Goal: Task Accomplishment & Management: Manage account settings

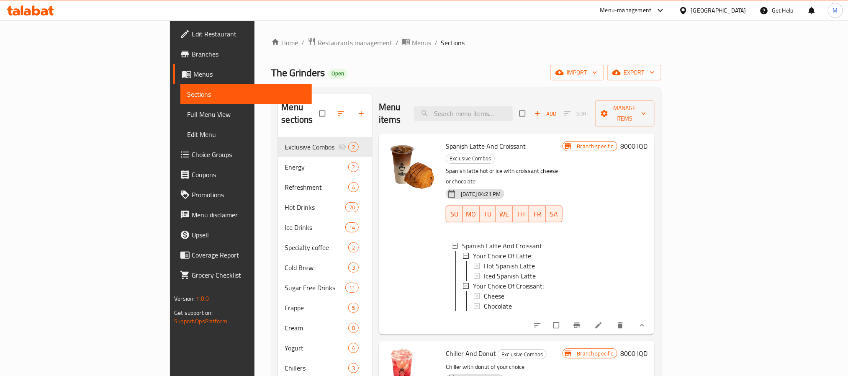
click at [192, 54] on span "Branches" at bounding box center [248, 54] width 113 height 10
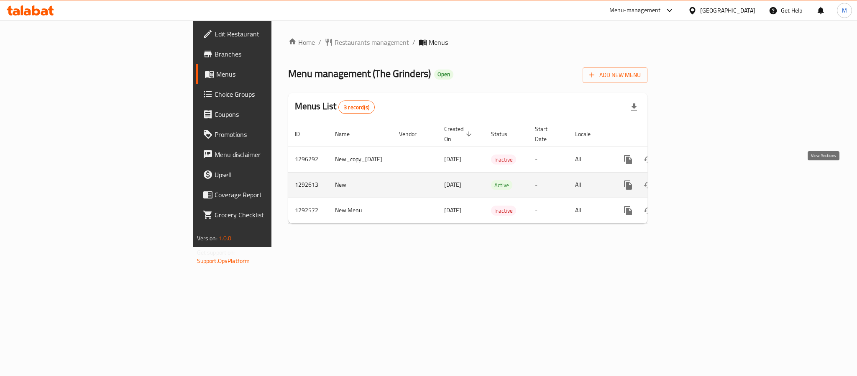
click at [699, 177] on link "enhanced table" at bounding box center [689, 185] width 20 height 20
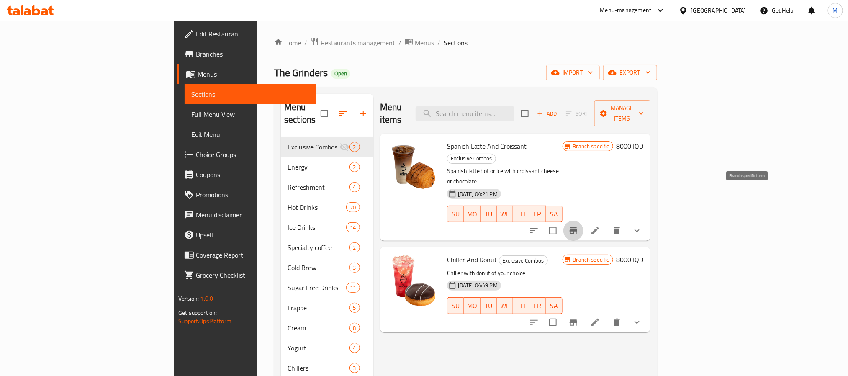
click at [578, 226] on icon "Branch-specific-item" at bounding box center [573, 231] width 10 height 10
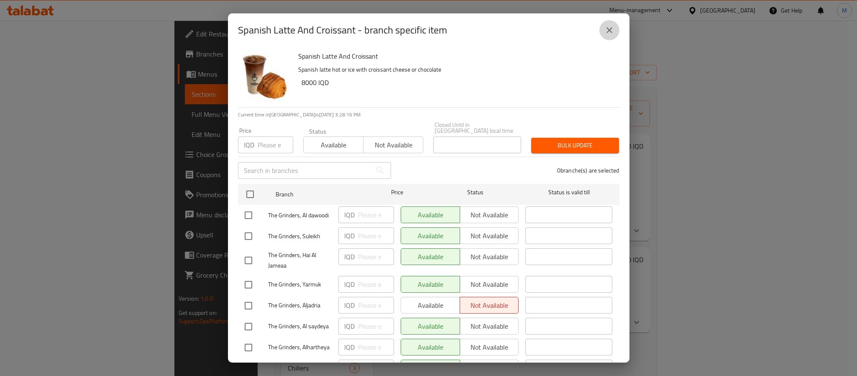
click at [609, 33] on icon "close" at bounding box center [610, 30] width 10 height 10
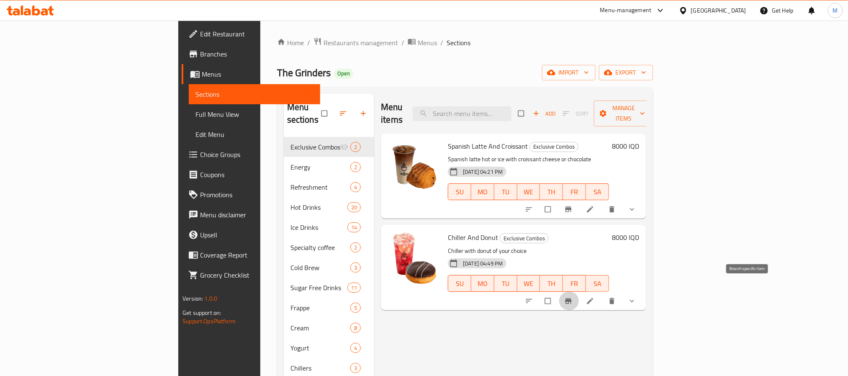
click at [572, 297] on icon "Branch-specific-item" at bounding box center [568, 301] width 8 height 8
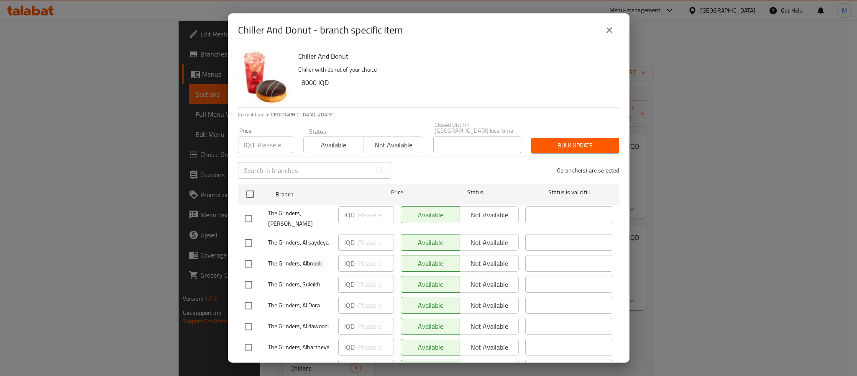
scroll to position [184, 0]
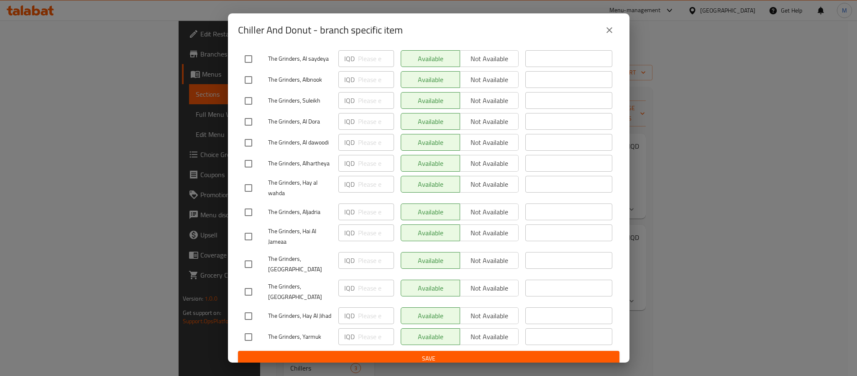
click at [608, 28] on icon "close" at bounding box center [610, 30] width 10 height 10
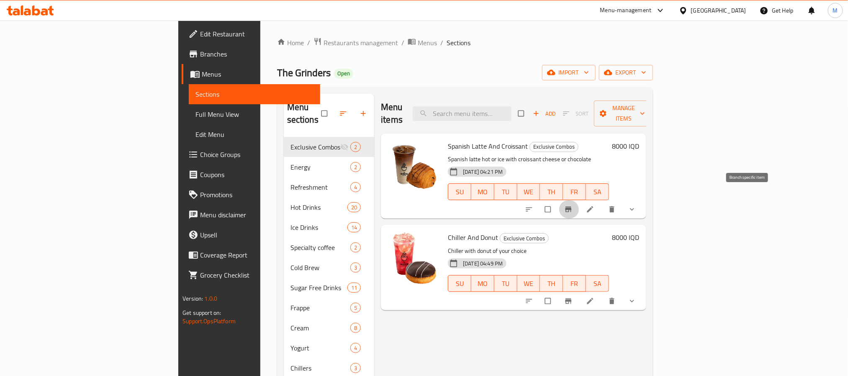
click at [572, 205] on icon "Branch-specific-item" at bounding box center [568, 209] width 8 height 8
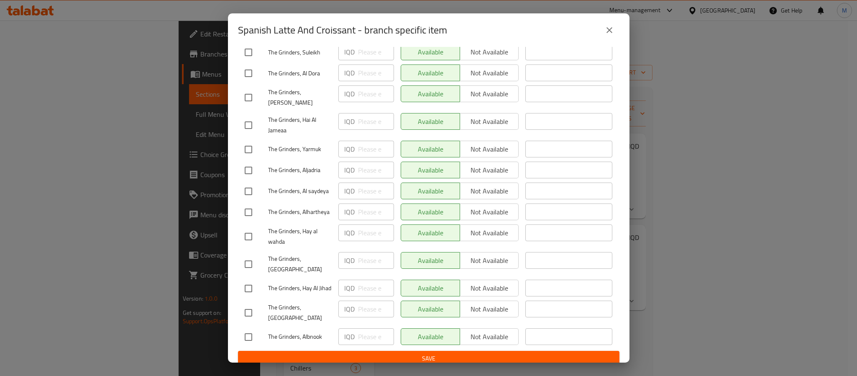
click at [607, 29] on icon "close" at bounding box center [610, 30] width 10 height 10
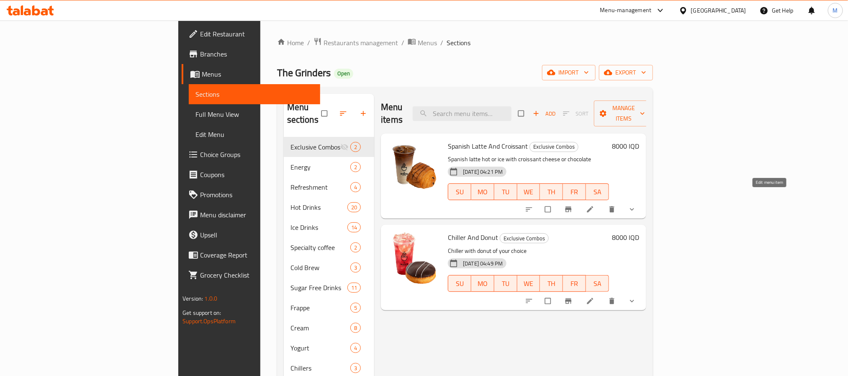
click at [594, 205] on icon at bounding box center [590, 209] width 8 height 8
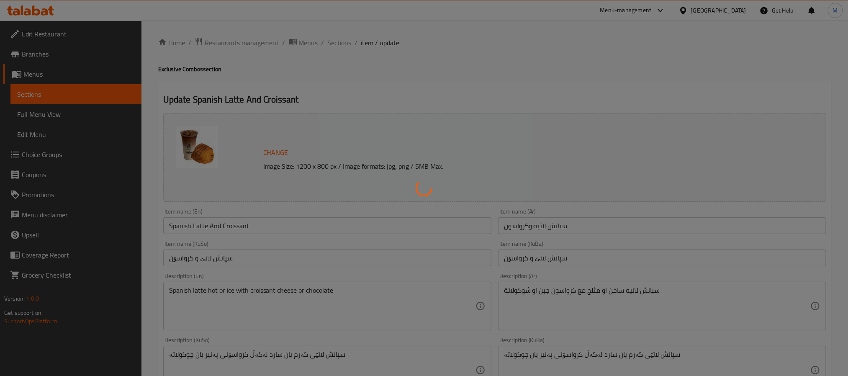
type input "إختيارك من اللاتية:"
type input "هەڵبژاردنت لە لاتێ:"
type input "1"
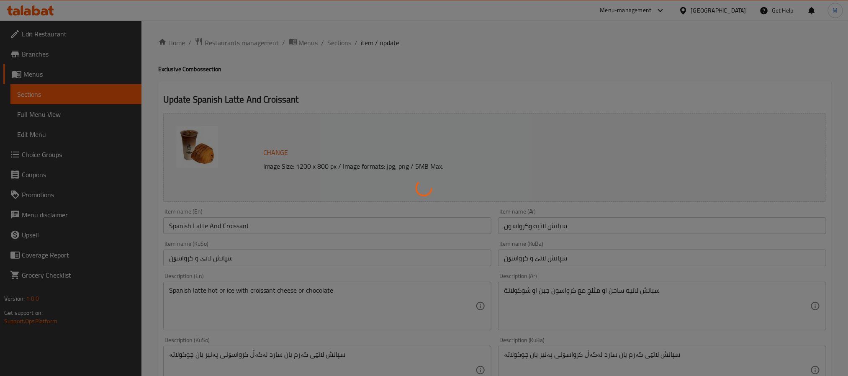
type input "إختيارك من الكرواسون:"
type input "هەڵبژاردنت لە کرواسۆن:"
type input "1"
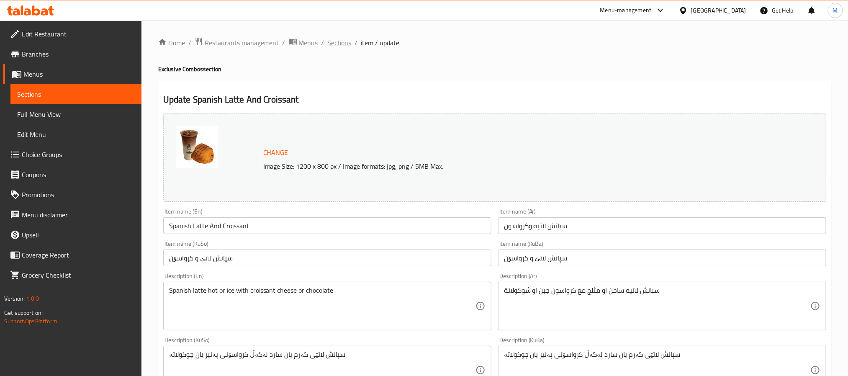
click at [348, 46] on span "Sections" at bounding box center [340, 43] width 24 height 10
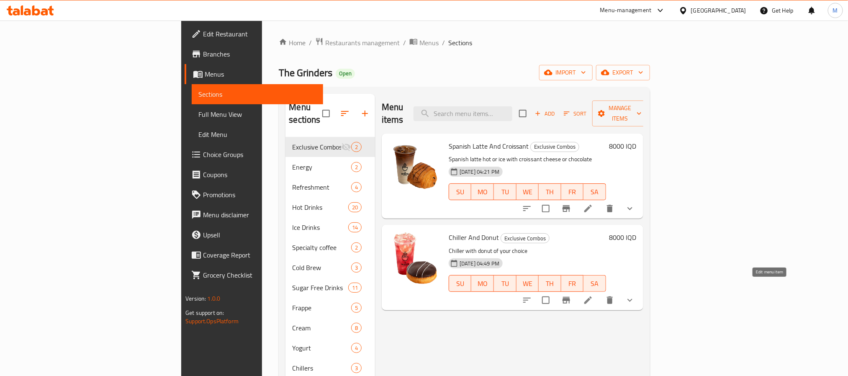
click at [593, 295] on icon at bounding box center [588, 300] width 10 height 10
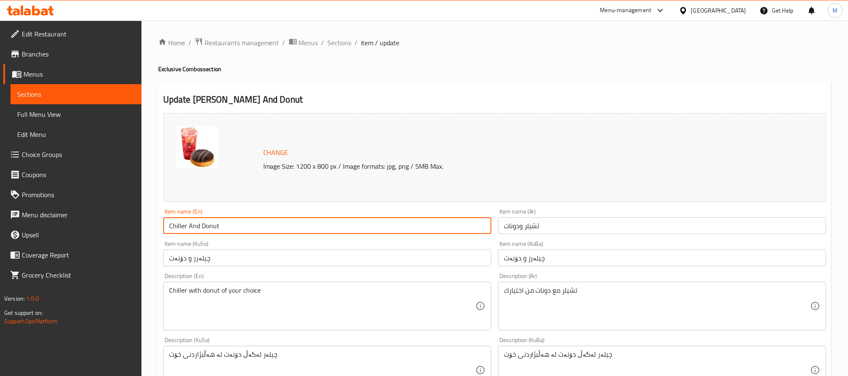
click at [203, 226] on input "Chiller And Donut" at bounding box center [327, 225] width 328 height 17
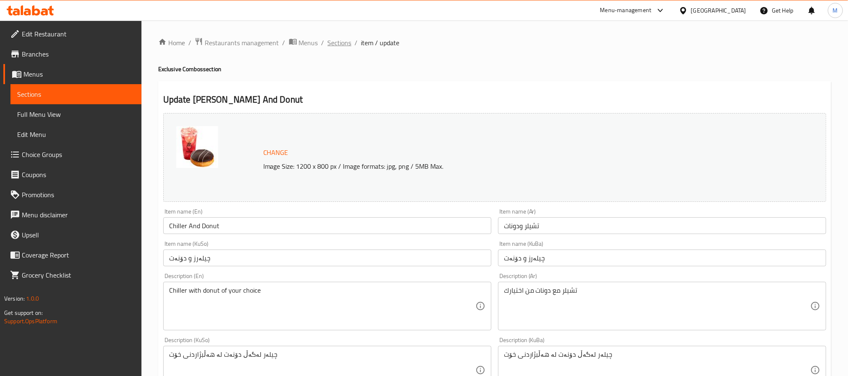
click at [344, 40] on span "Sections" at bounding box center [340, 43] width 24 height 10
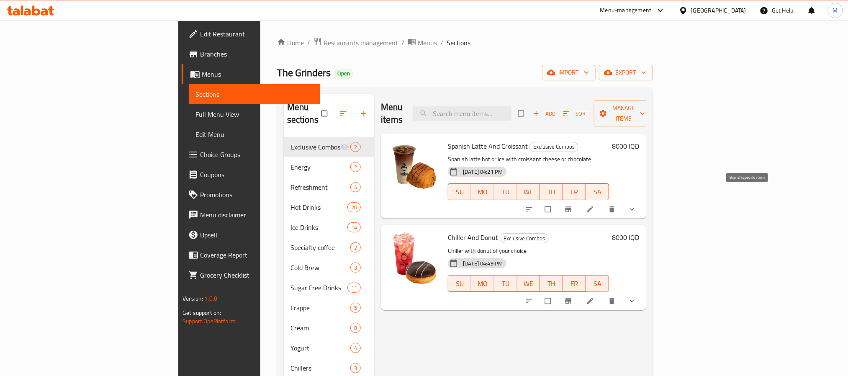
click at [579, 200] on button "Branch-specific-item" at bounding box center [569, 209] width 20 height 18
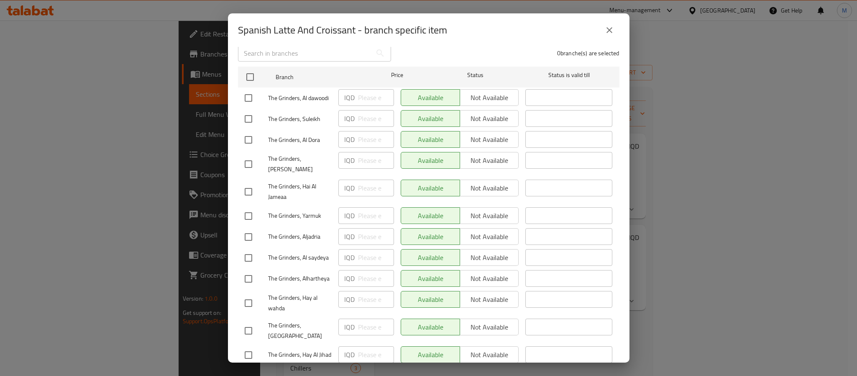
scroll to position [184, 0]
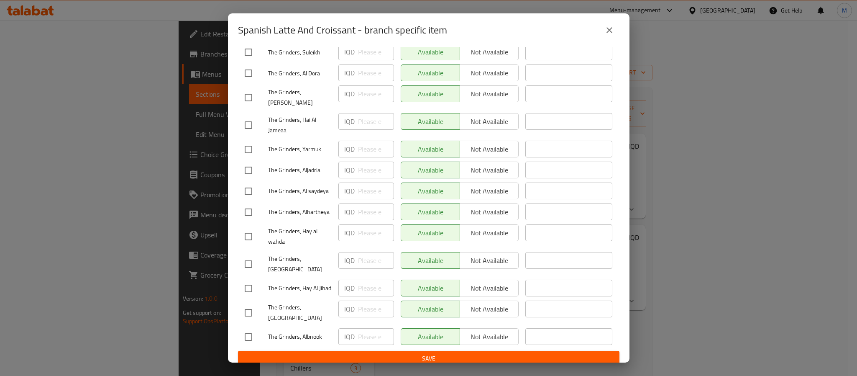
click at [614, 33] on icon "close" at bounding box center [610, 30] width 10 height 10
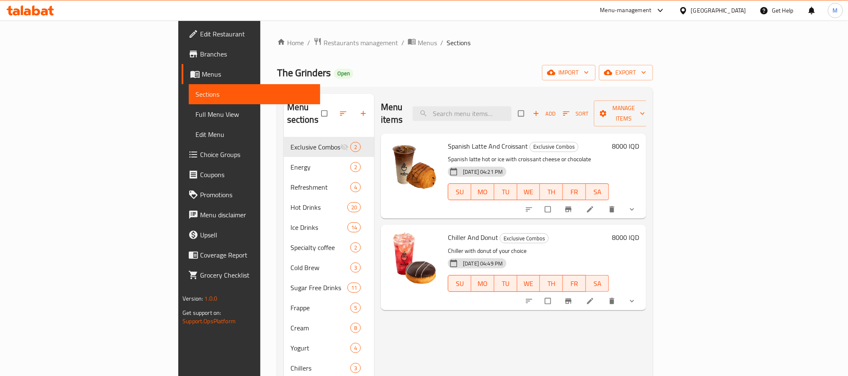
click at [571, 298] on icon "Branch-specific-item" at bounding box center [568, 300] width 6 height 5
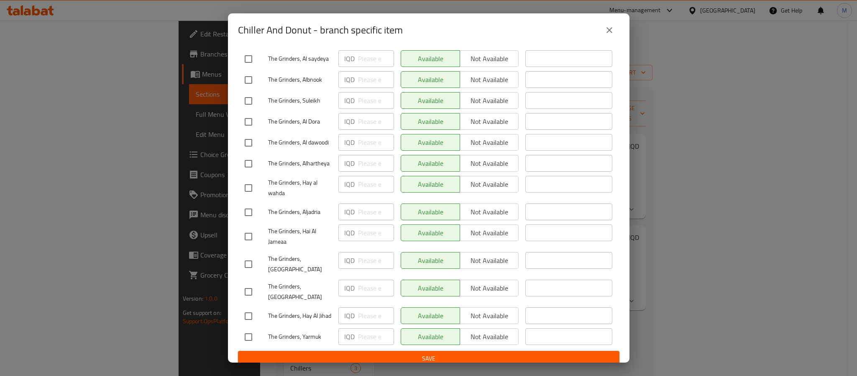
click at [614, 28] on button "close" at bounding box center [610, 30] width 20 height 20
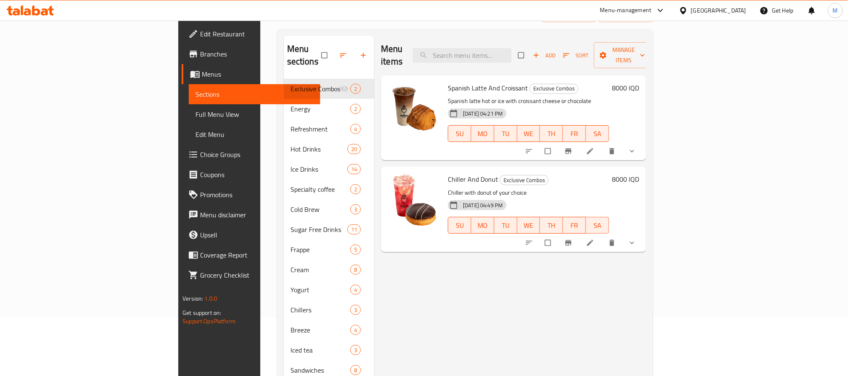
scroll to position [0, 0]
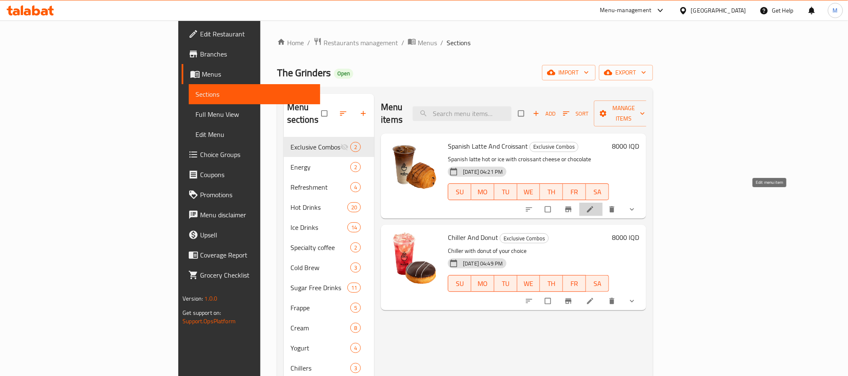
click at [594, 205] on icon at bounding box center [590, 209] width 8 height 8
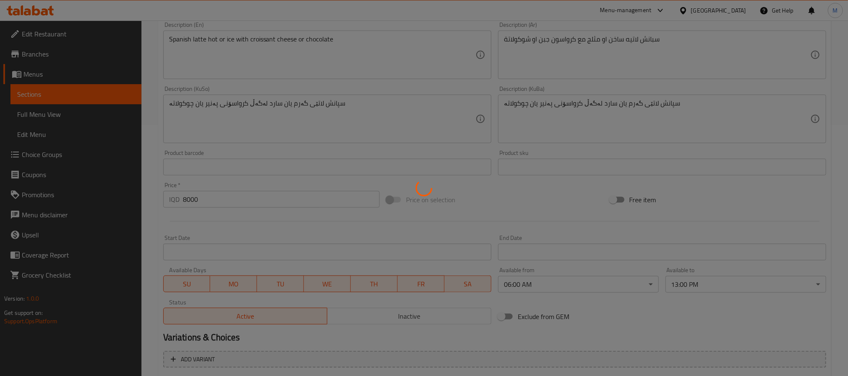
type input "إختيارك من اللاتية:"
type input "هەڵبژاردنت لە لاتێ:"
type input "1"
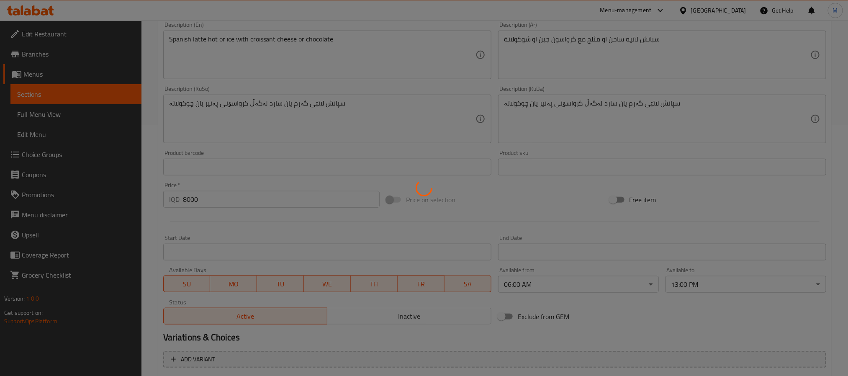
type input "إختيارك من الكرواسون:"
type input "هەڵبژاردنت لە کرواسۆن:"
type input "1"
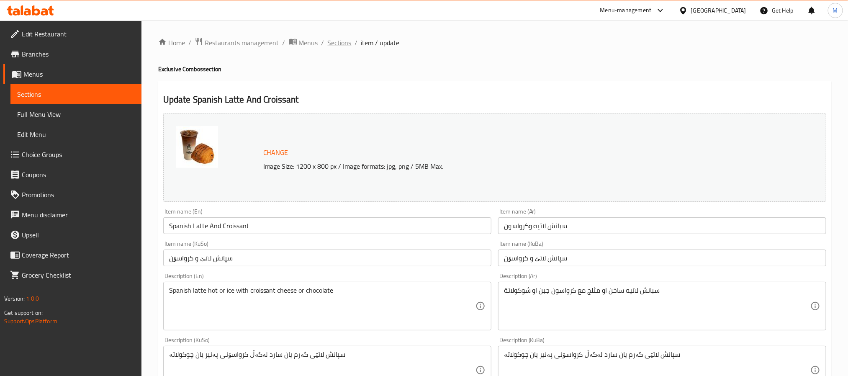
click at [331, 41] on span "Sections" at bounding box center [340, 43] width 24 height 10
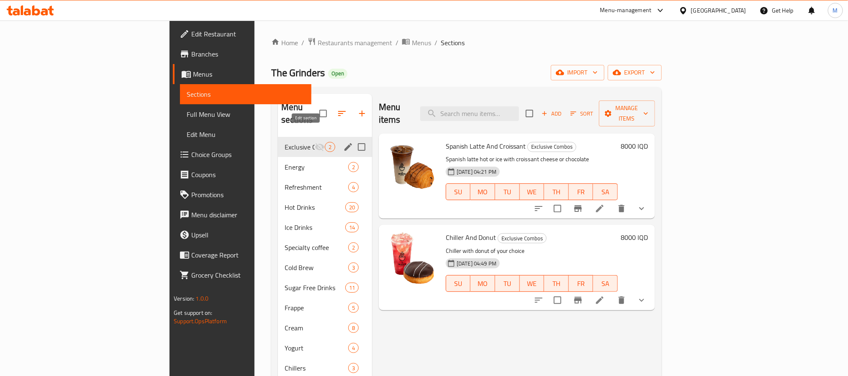
click at [344, 143] on icon "edit" at bounding box center [348, 147] width 8 height 8
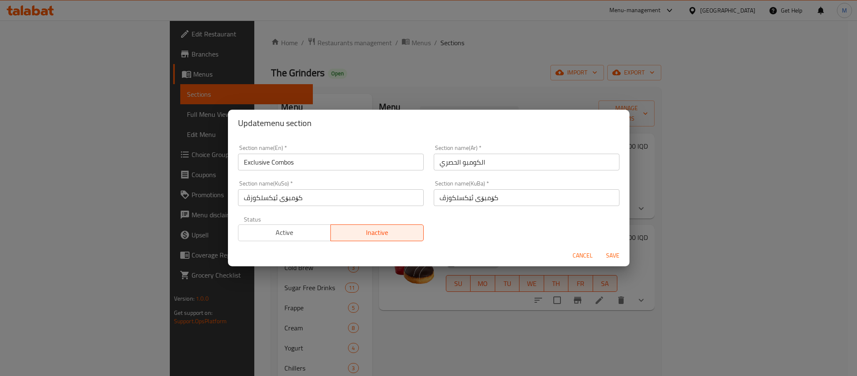
click at [277, 228] on span "Active" at bounding box center [285, 232] width 86 height 12
click at [610, 253] on span "Save" at bounding box center [613, 255] width 20 height 10
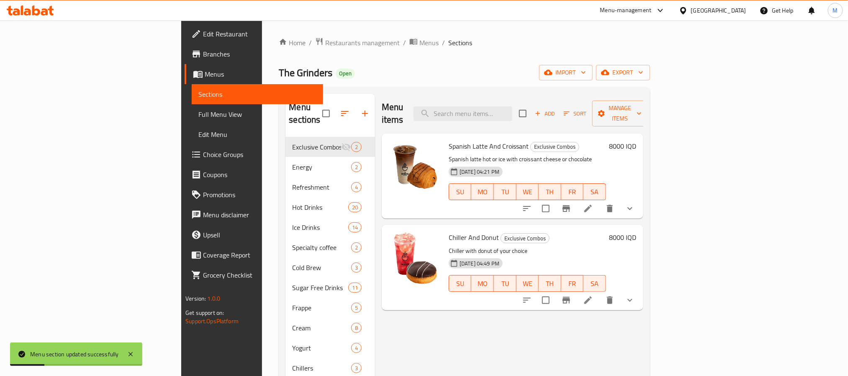
click at [203, 56] on span "Branches" at bounding box center [259, 54] width 113 height 10
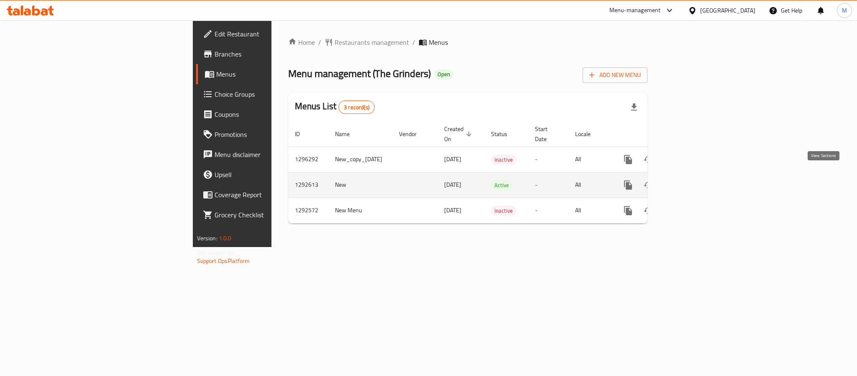
click at [692, 181] on icon "enhanced table" at bounding box center [689, 185] width 8 height 8
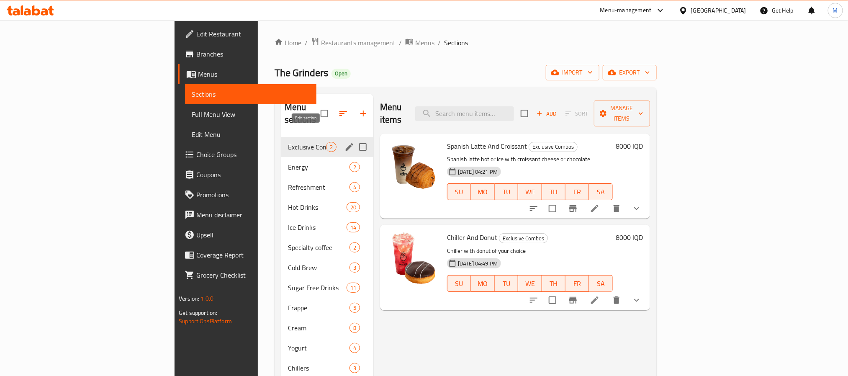
click at [346, 143] on icon "edit" at bounding box center [350, 147] width 8 height 8
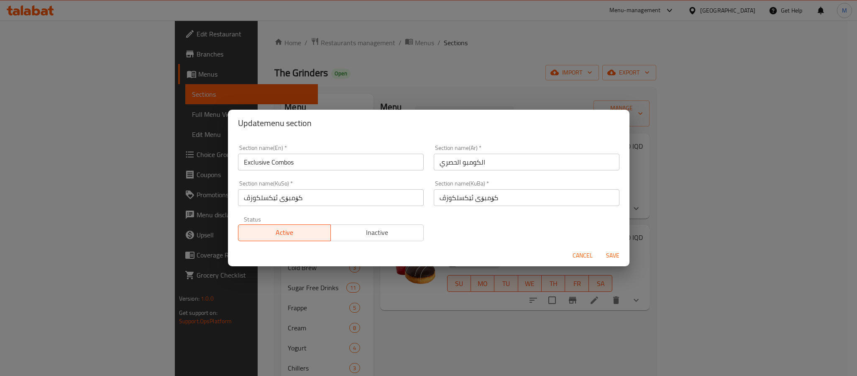
click at [390, 234] on span "Inactive" at bounding box center [377, 232] width 86 height 12
click at [609, 252] on span "Save" at bounding box center [613, 255] width 20 height 10
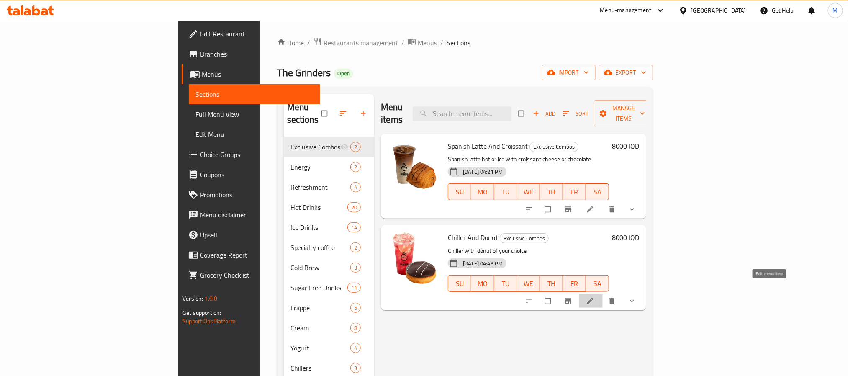
click at [594, 297] on icon at bounding box center [590, 301] width 8 height 8
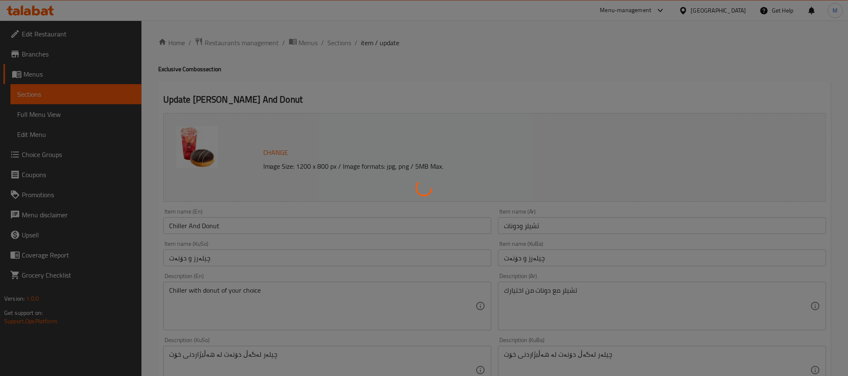
type input "إختيارك من التشيلر:"
type input "هەڵبژاردنت لە چیلەر:"
type input "1"
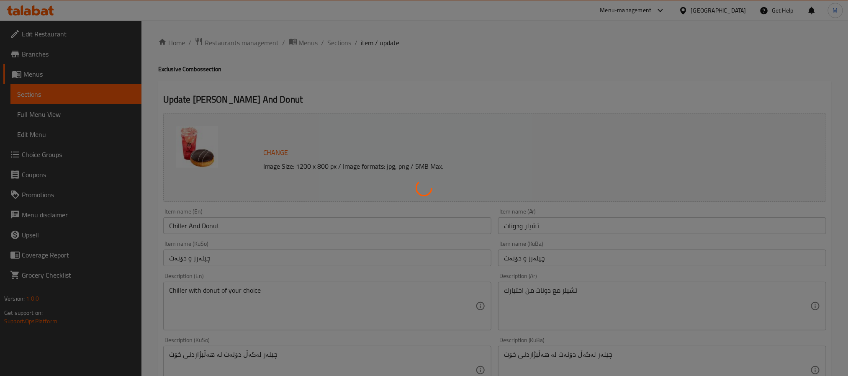
type input "إختيارك من الدونات:"
type input "هەڵبژاردنت لە دۆنەت:"
type input "1"
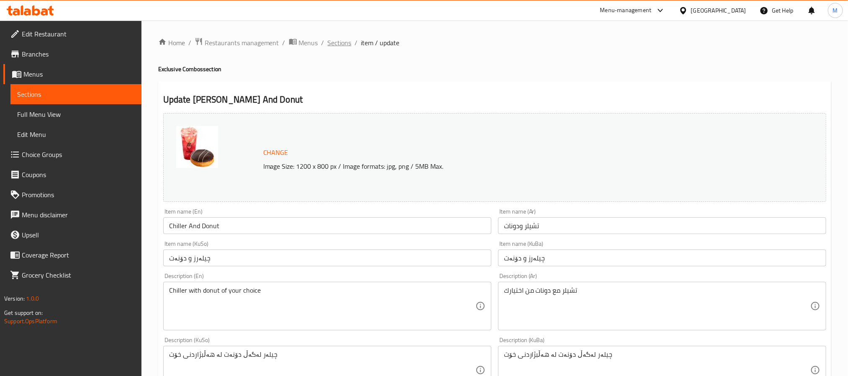
click at [341, 41] on span "Sections" at bounding box center [340, 43] width 24 height 10
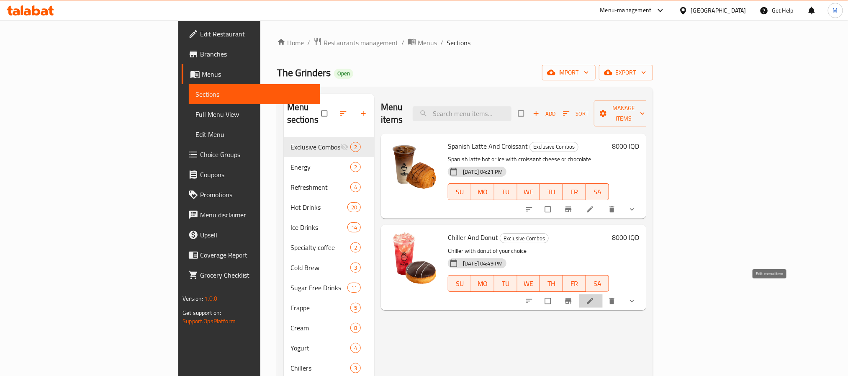
click at [596, 297] on link at bounding box center [591, 301] width 10 height 8
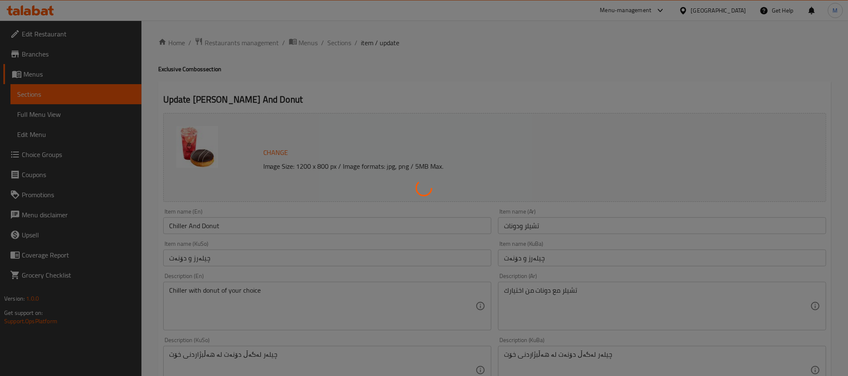
type input "إختيارك من التشيلر:"
type input "هەڵبژاردنت لە چیلەر:"
type input "1"
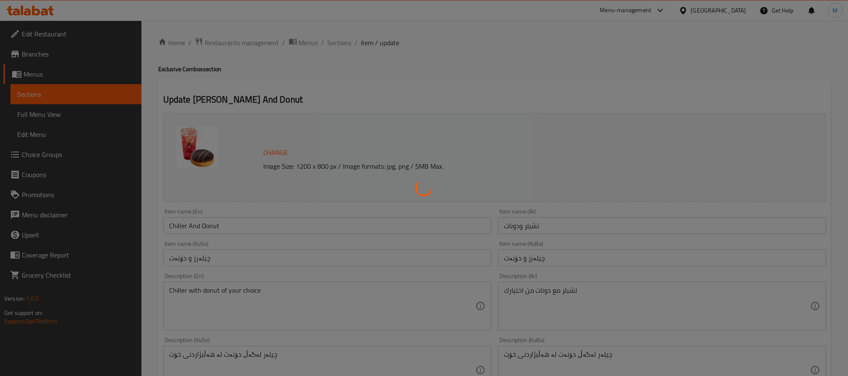
type input "إختيارك من الدونات:"
type input "هەڵبژاردنت لە دۆنەت:"
type input "1"
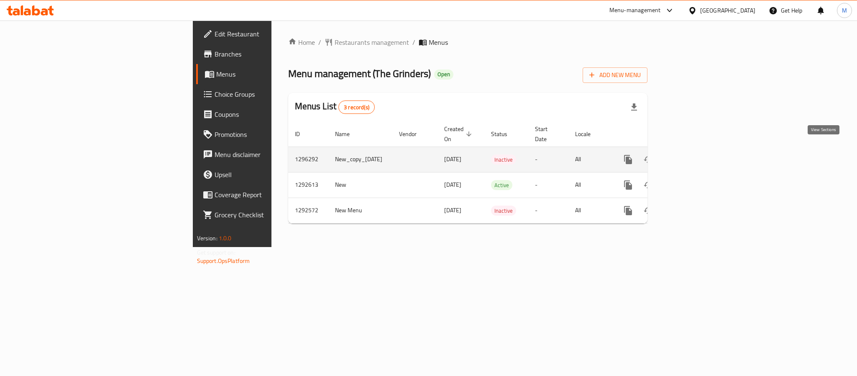
click at [694, 154] on icon "enhanced table" at bounding box center [689, 159] width 10 height 10
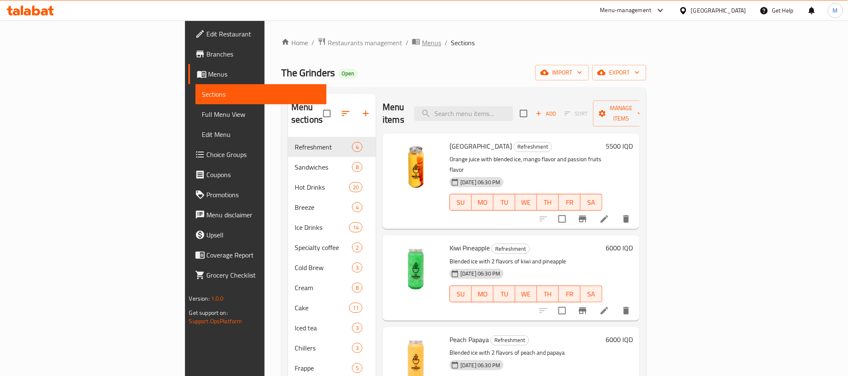
click at [422, 46] on span "Menus" at bounding box center [431, 43] width 19 height 10
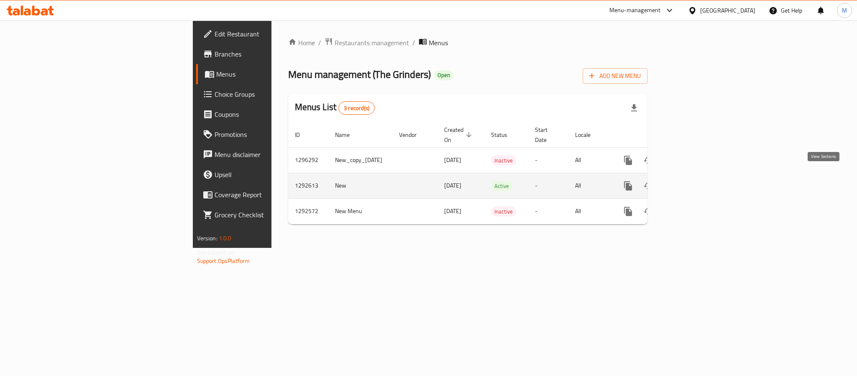
click at [699, 177] on link "enhanced table" at bounding box center [689, 186] width 20 height 20
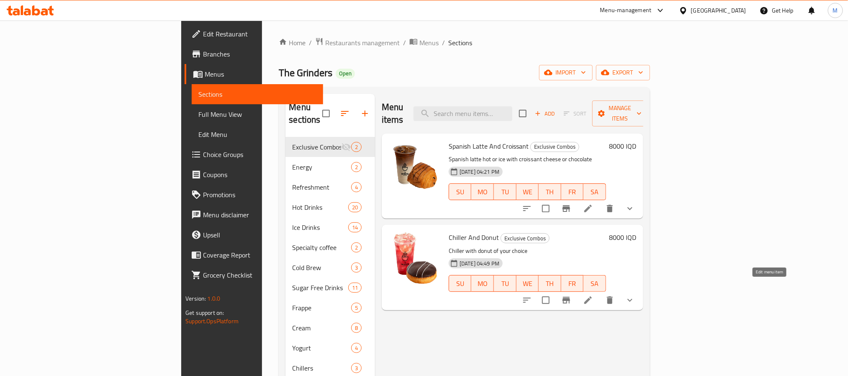
click at [593, 295] on icon at bounding box center [588, 300] width 10 height 10
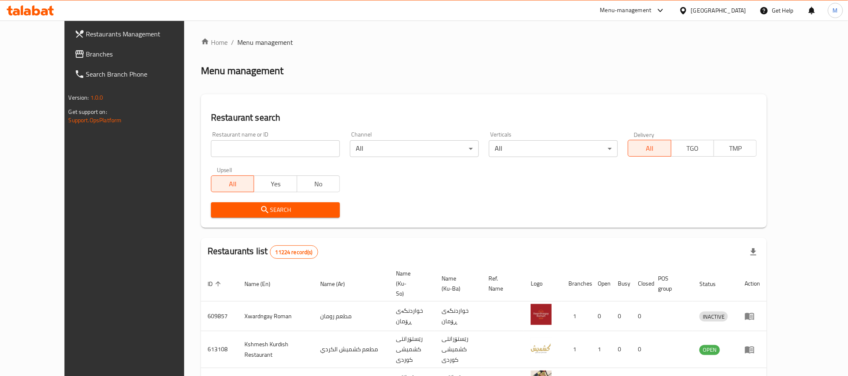
click at [687, 11] on icon at bounding box center [683, 10] width 9 height 9
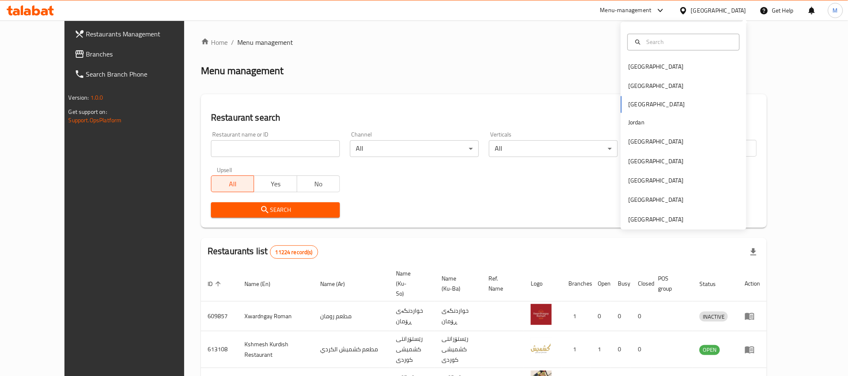
click at [540, 74] on div "Menu management" at bounding box center [484, 70] width 566 height 13
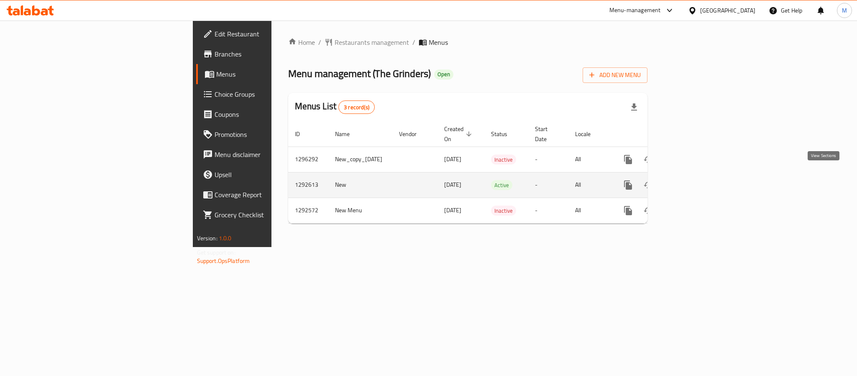
click at [694, 180] on icon "enhanced table" at bounding box center [689, 185] width 10 height 10
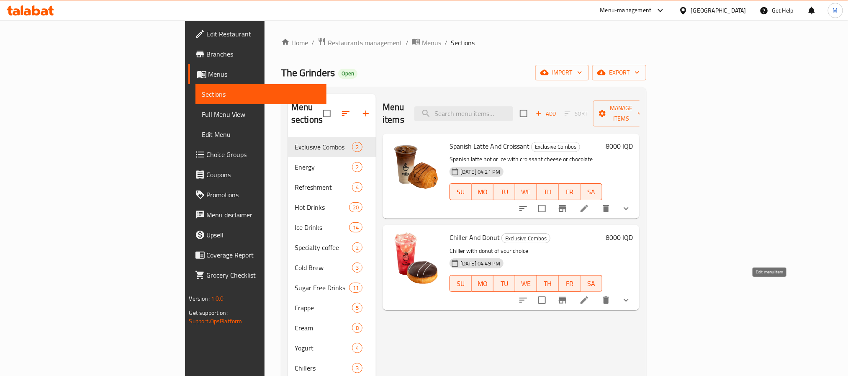
click at [588, 296] on icon at bounding box center [584, 300] width 8 height 8
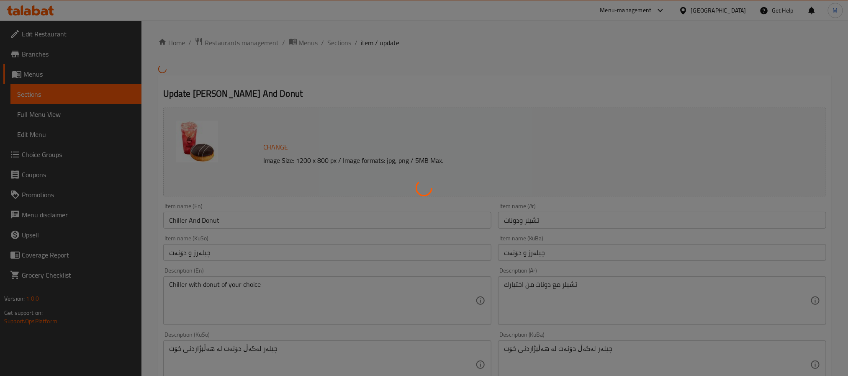
type input "إختيارك من التشيلر:"
type input "هەڵبژاردنت لە چیلەر:"
type input "1"
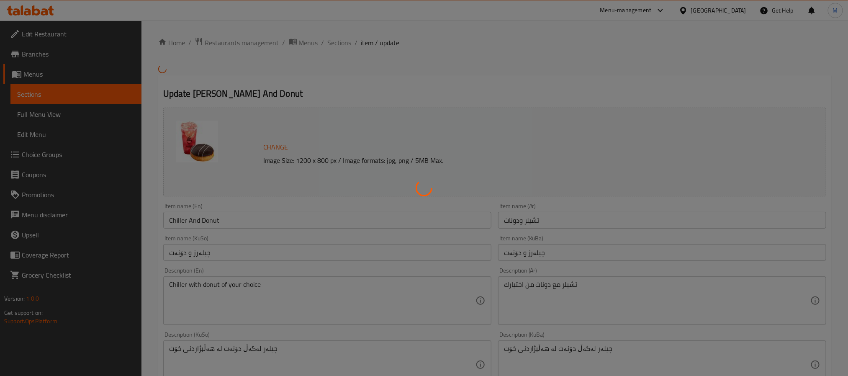
type input "إختيارك من الدونات:"
type input "هەڵبژاردنت لە دۆنەت:"
type input "1"
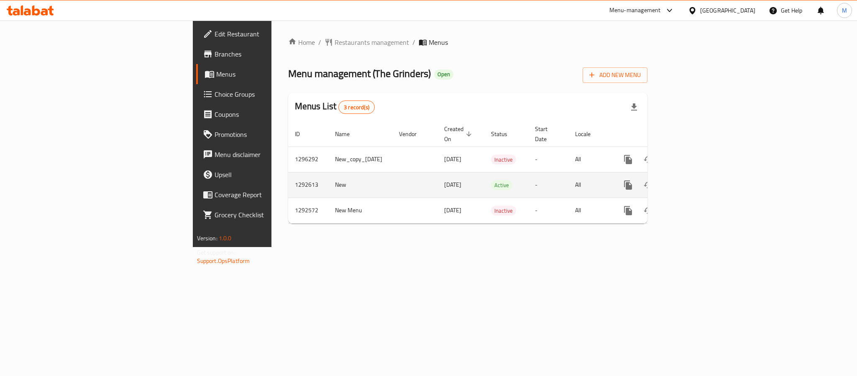
click at [699, 175] on link "enhanced table" at bounding box center [689, 185] width 20 height 20
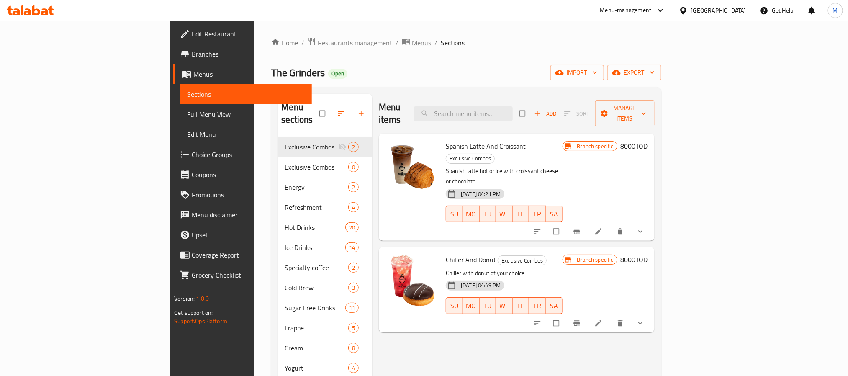
click at [412, 42] on span "Menus" at bounding box center [421, 43] width 19 height 10
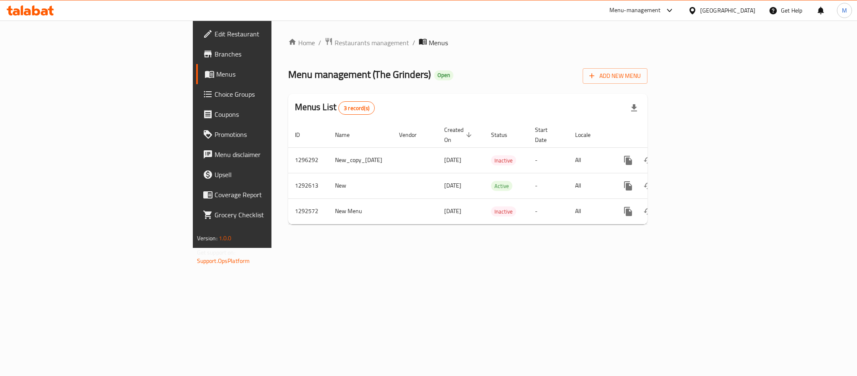
click at [215, 51] on span "Branches" at bounding box center [272, 54] width 115 height 10
click at [661, 10] on div "Menu-management" at bounding box center [635, 10] width 51 height 10
click at [641, 75] on div "Incentive Orchestrator" at bounding box center [630, 76] width 57 height 9
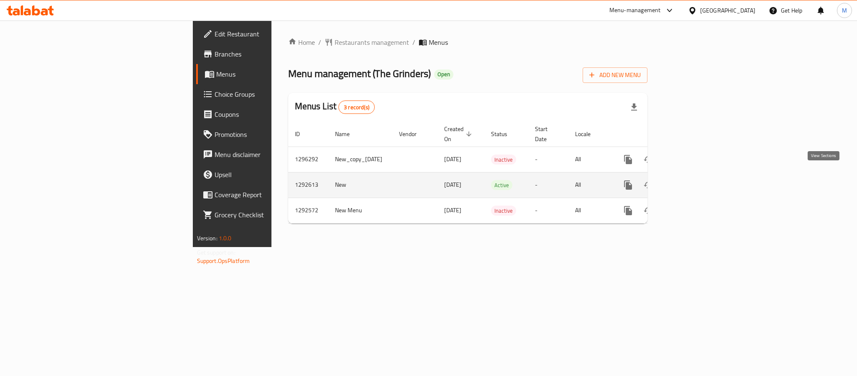
click at [694, 180] on icon "enhanced table" at bounding box center [689, 185] width 10 height 10
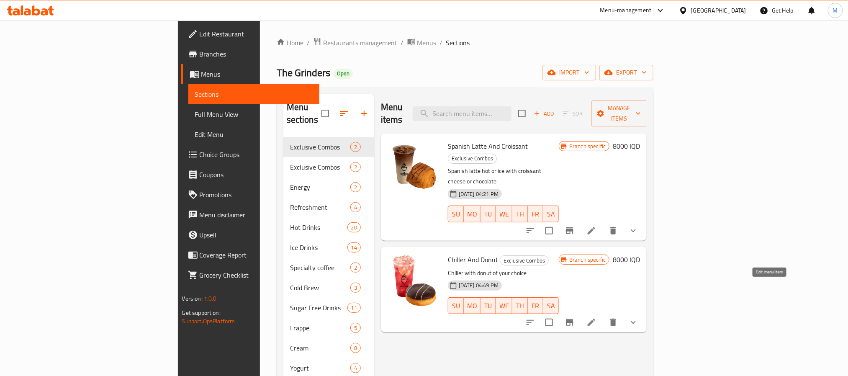
click at [596, 317] on icon at bounding box center [591, 322] width 10 height 10
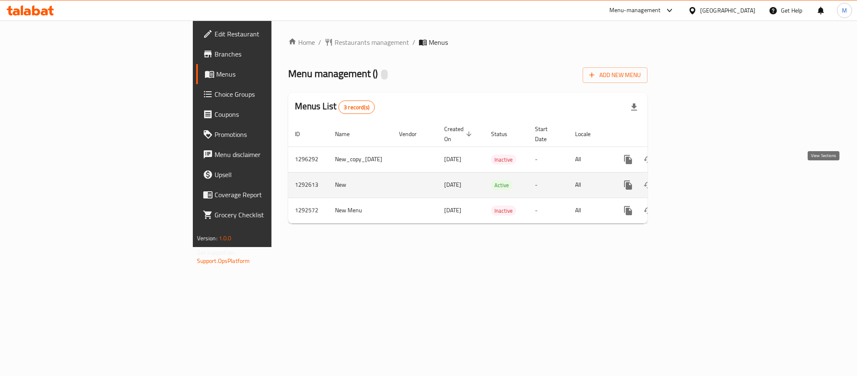
click at [699, 175] on link "enhanced table" at bounding box center [689, 185] width 20 height 20
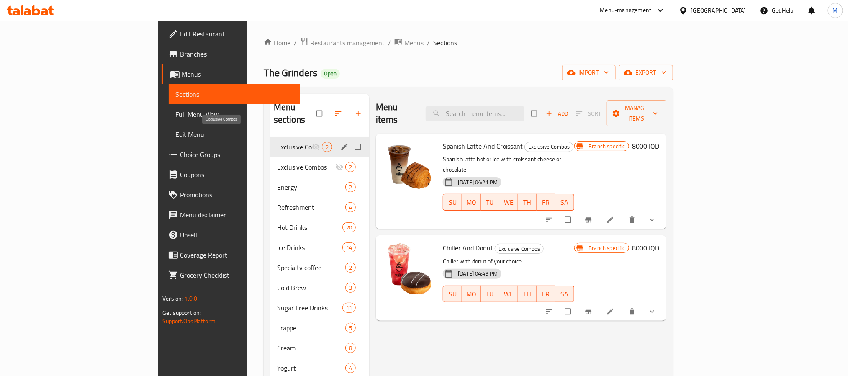
click at [277, 142] on span "Exclusive Combos" at bounding box center [294, 147] width 35 height 10
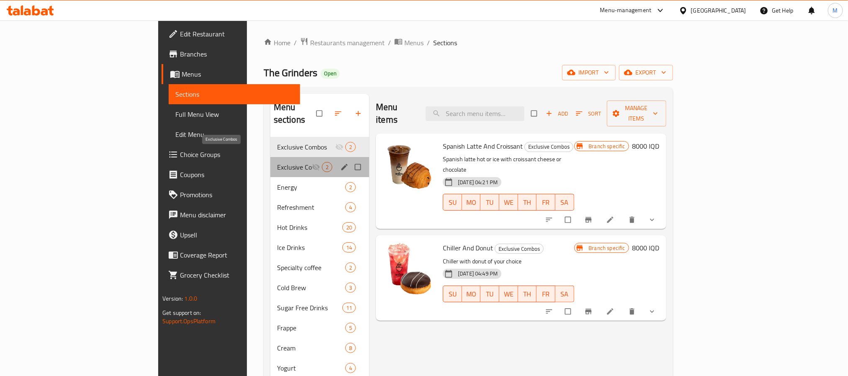
click at [277, 162] on span "Exclusive Combos" at bounding box center [294, 167] width 35 height 10
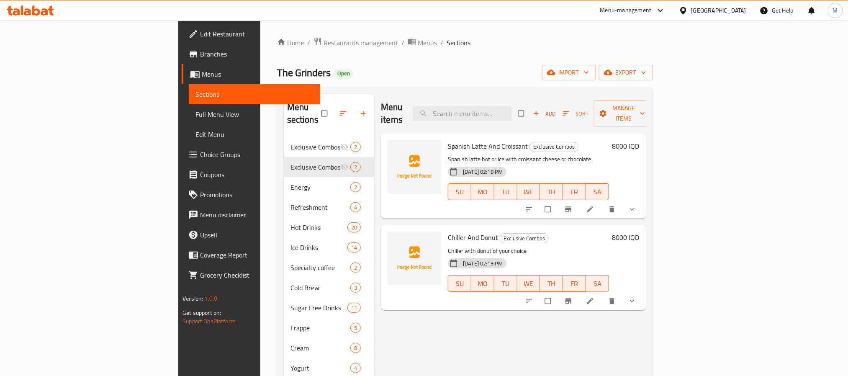
click at [571, 298] on icon "Branch-specific-item" at bounding box center [568, 300] width 6 height 5
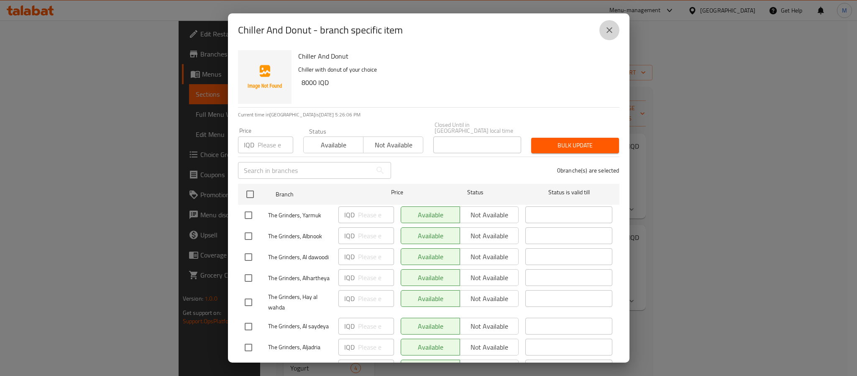
click at [608, 29] on icon "close" at bounding box center [610, 30] width 10 height 10
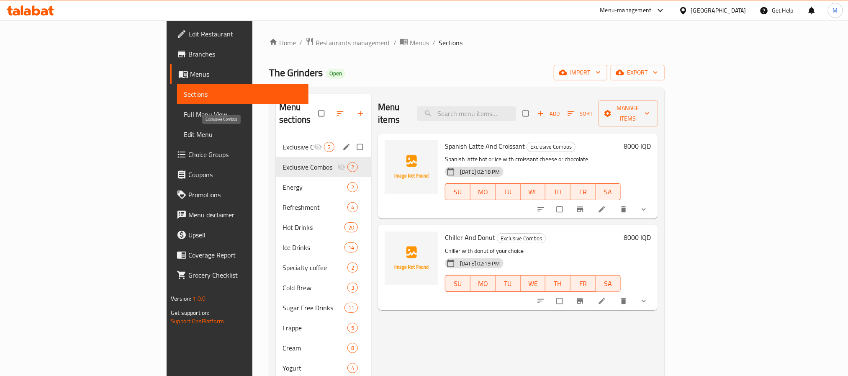
click at [282, 142] on span "Exclusive Combos" at bounding box center [297, 147] width 31 height 10
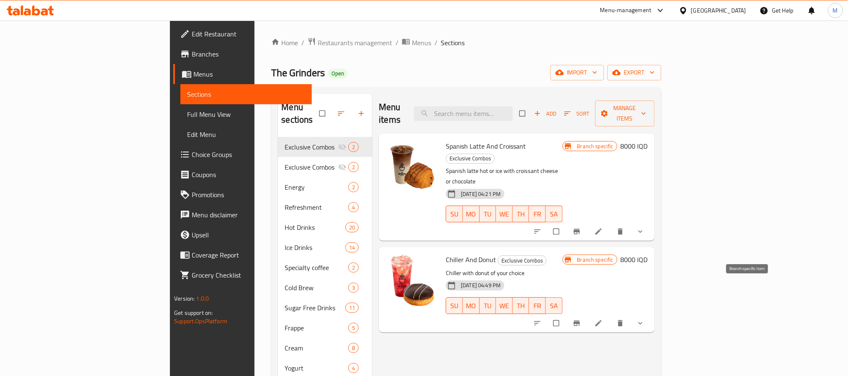
click at [580, 320] on icon "Branch-specific-item" at bounding box center [576, 322] width 6 height 5
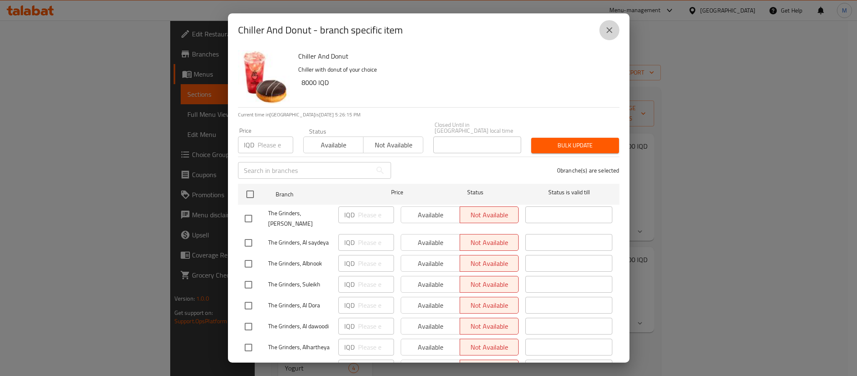
click at [609, 28] on icon "close" at bounding box center [610, 30] width 10 height 10
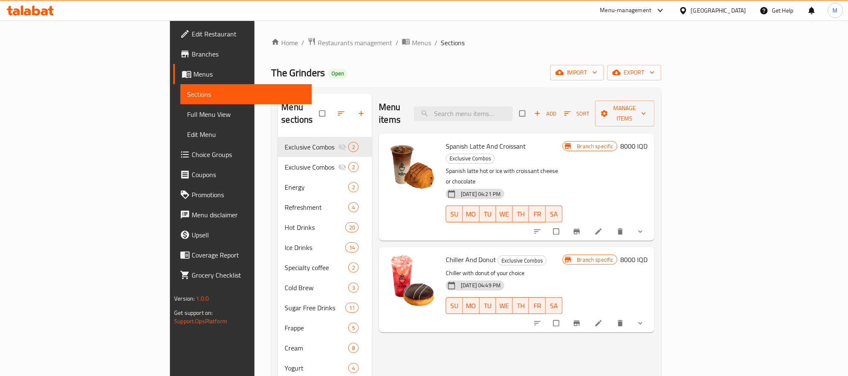
click at [192, 51] on span "Branches" at bounding box center [248, 54] width 113 height 10
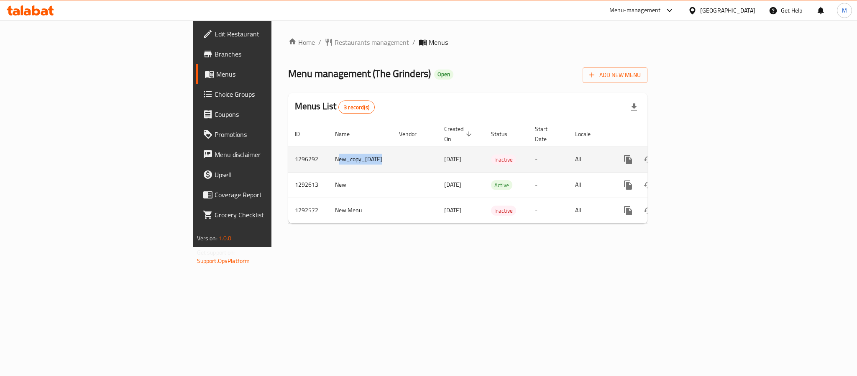
drag, startPoint x: 256, startPoint y: 149, endPoint x: 210, endPoint y: 149, distance: 46.4
click at [288, 149] on tr "1296292 New_copy_20/06/2025 20/06/2025 Inactive - All" at bounding box center [496, 159] width 417 height 26
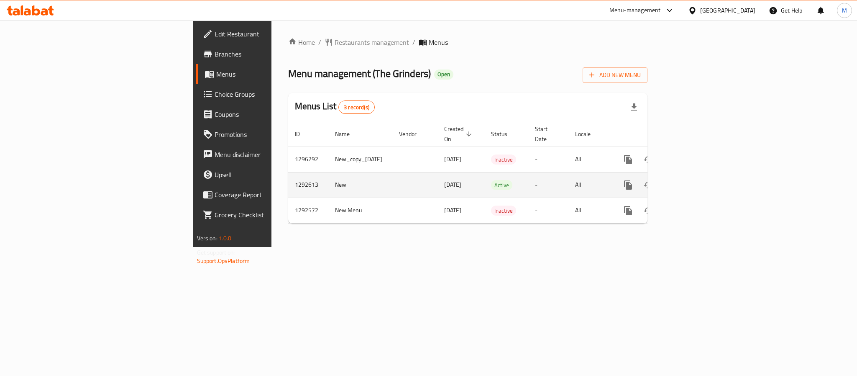
click at [328, 174] on td "New" at bounding box center [360, 185] width 64 height 26
drag, startPoint x: 231, startPoint y: 175, endPoint x: 335, endPoint y: 178, distance: 103.8
click at [297, 178] on tr "1292613 New 06/06/2025 Active - All" at bounding box center [496, 185] width 417 height 26
click at [694, 180] on icon "enhanced table" at bounding box center [689, 185] width 10 height 10
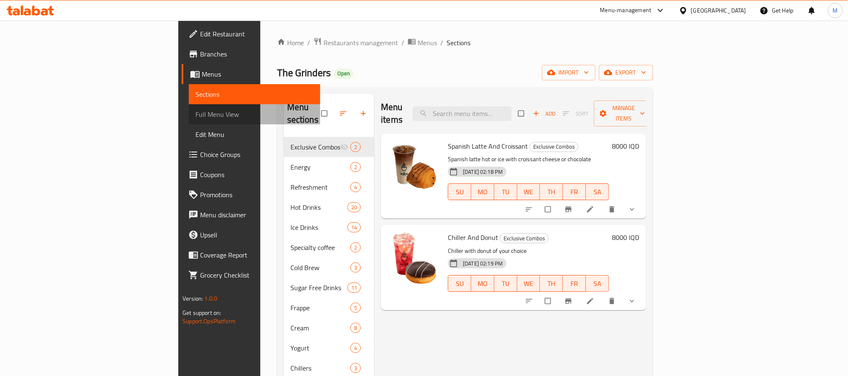
click at [195, 114] on span "Full Menu View" at bounding box center [254, 114] width 118 height 10
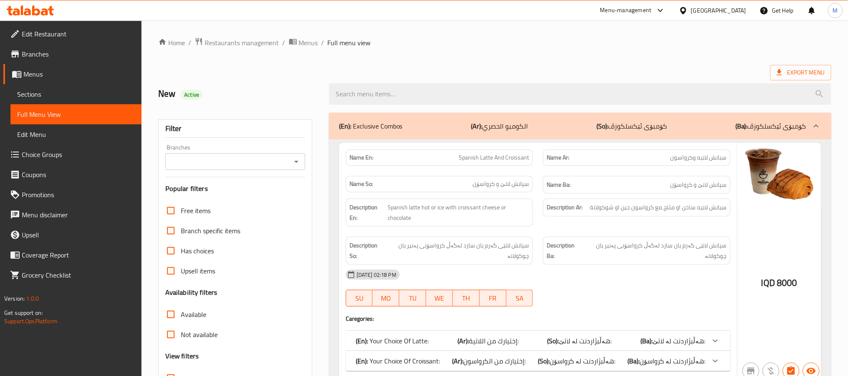
click at [191, 167] on input "Branches" at bounding box center [228, 162] width 121 height 12
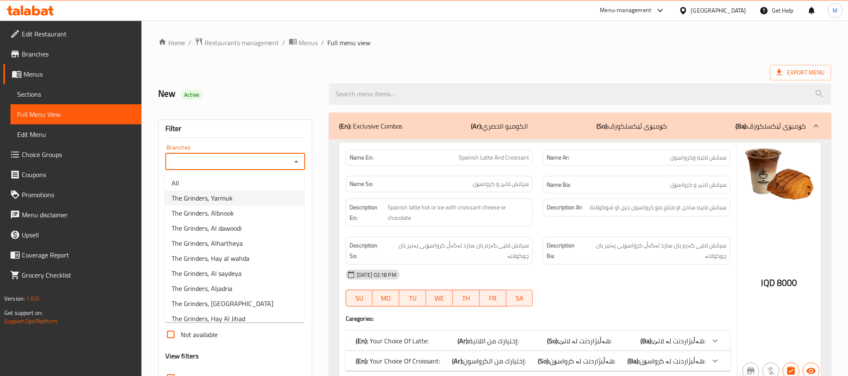
click at [215, 193] on span "The Grinders, Yarmuk" at bounding box center [202, 198] width 61 height 10
type input "The Grinders, Yarmuk"
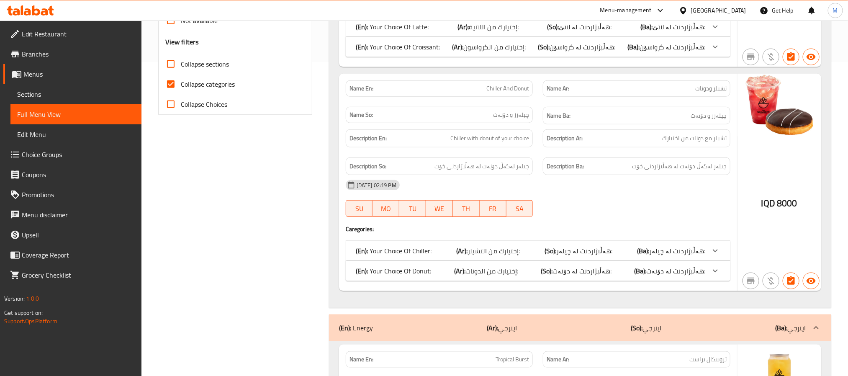
scroll to position [251, 0]
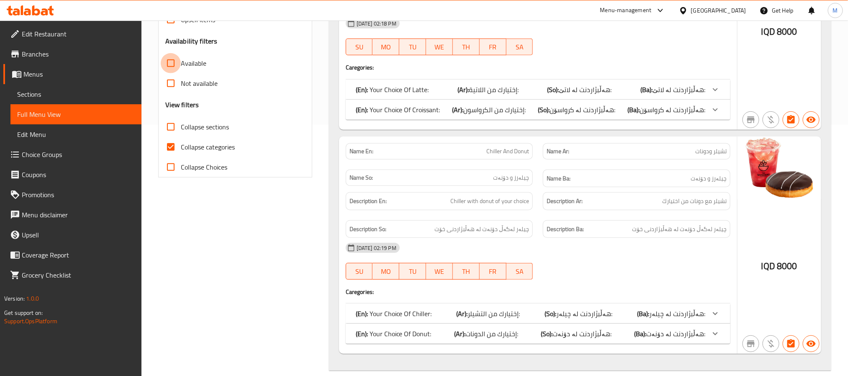
click at [169, 67] on input "Available" at bounding box center [171, 63] width 20 height 20
checkbox input "true"
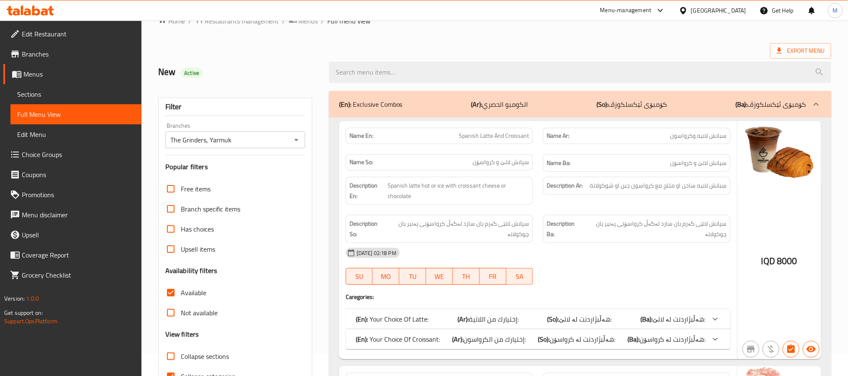
scroll to position [0, 0]
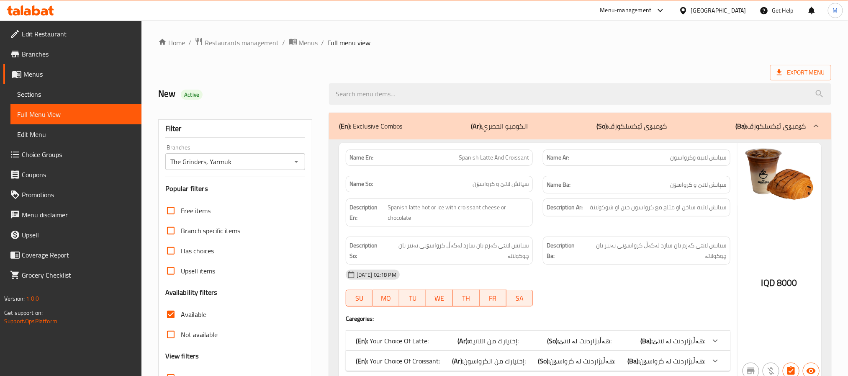
click at [29, 96] on span "Sections" at bounding box center [76, 94] width 118 height 10
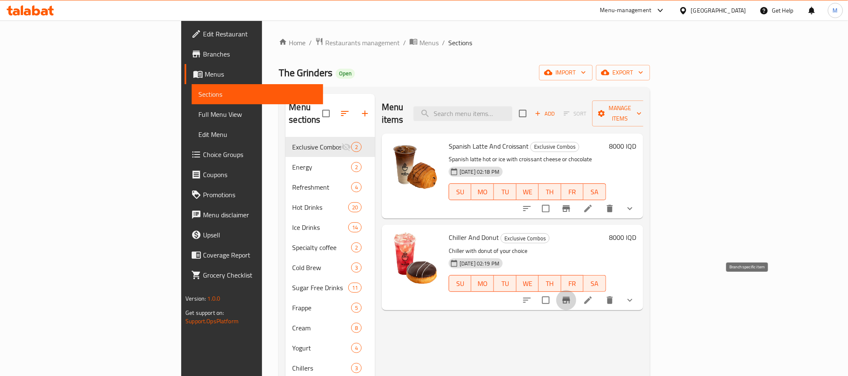
click at [570, 297] on icon "Branch-specific-item" at bounding box center [566, 300] width 8 height 7
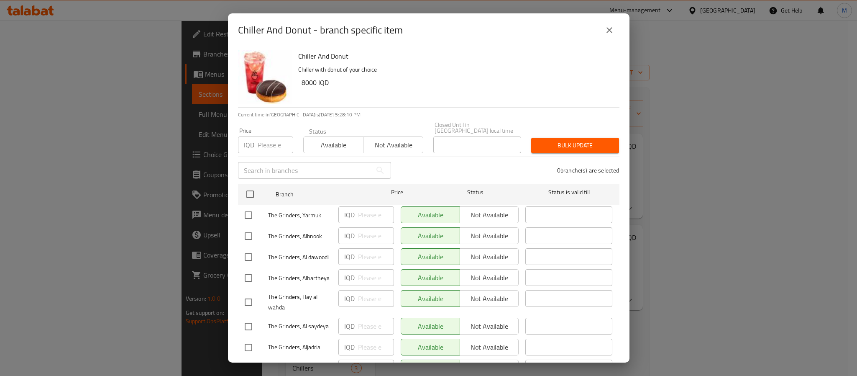
click at [608, 28] on icon "close" at bounding box center [610, 30] width 10 height 10
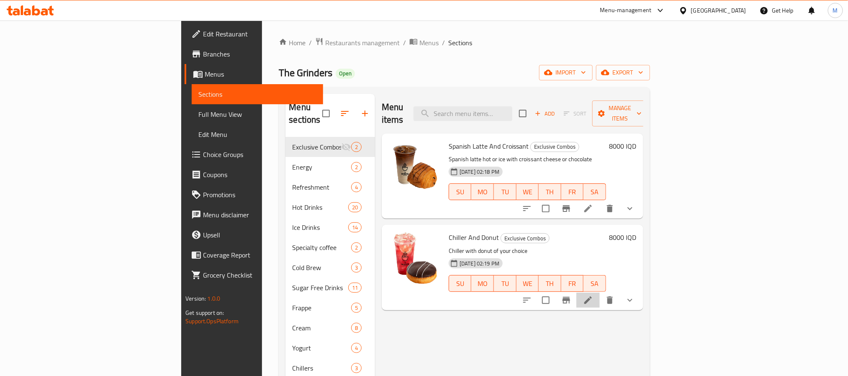
click at [593, 295] on icon at bounding box center [588, 300] width 10 height 10
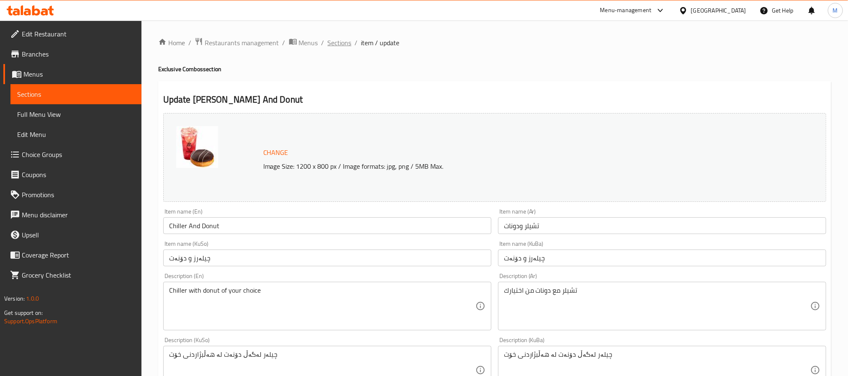
click at [345, 47] on span "Sections" at bounding box center [340, 43] width 24 height 10
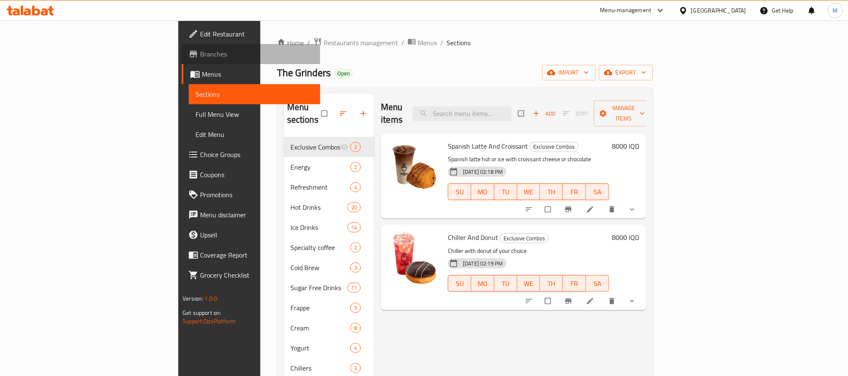
click at [200, 58] on span "Branches" at bounding box center [256, 54] width 113 height 10
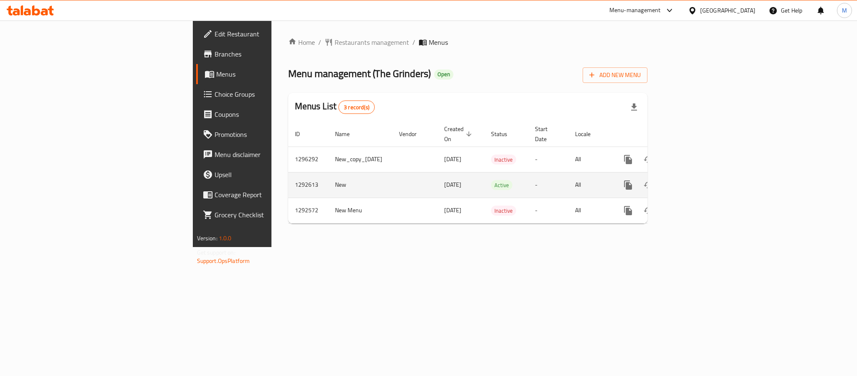
click at [288, 177] on td "1292613" at bounding box center [308, 185] width 40 height 26
copy td "1292613"
click at [653, 182] on icon "enhanced table" at bounding box center [648, 185] width 9 height 7
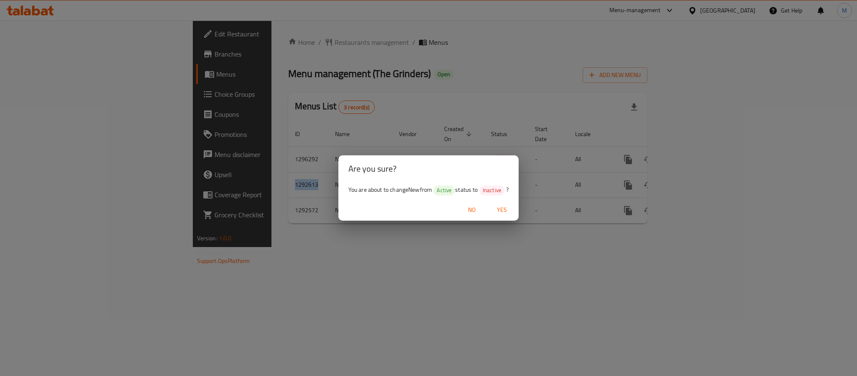
click at [505, 206] on span "Yes" at bounding box center [502, 210] width 20 height 10
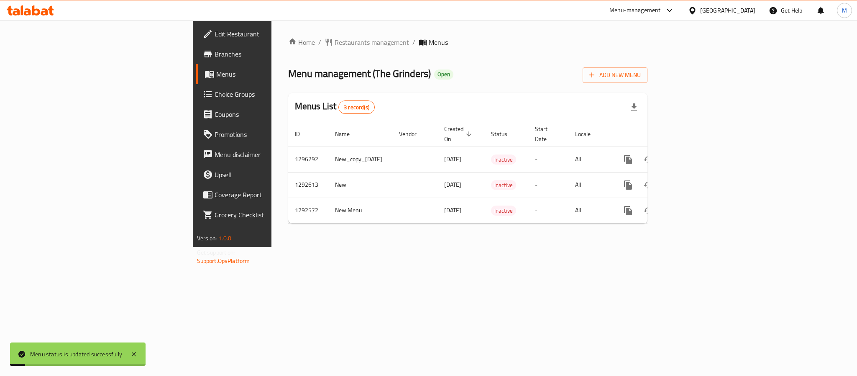
click at [506, 247] on div "Home / Restaurants management / Menus Menu management ( The Grinders ) Open Add…" at bounding box center [468, 134] width 393 height 226
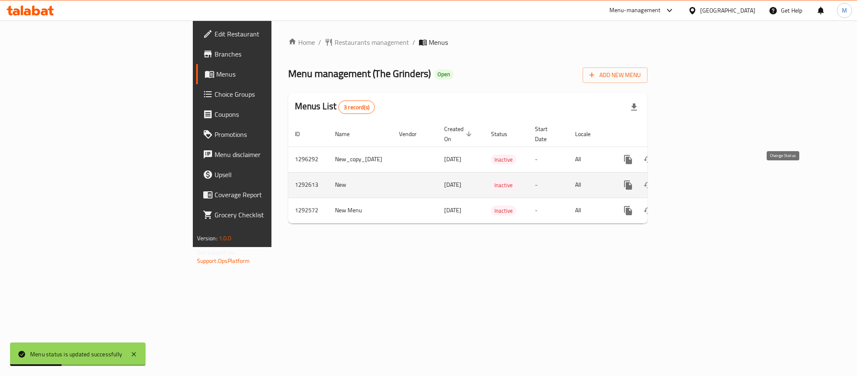
click at [654, 180] on icon "enhanced table" at bounding box center [649, 185] width 10 height 10
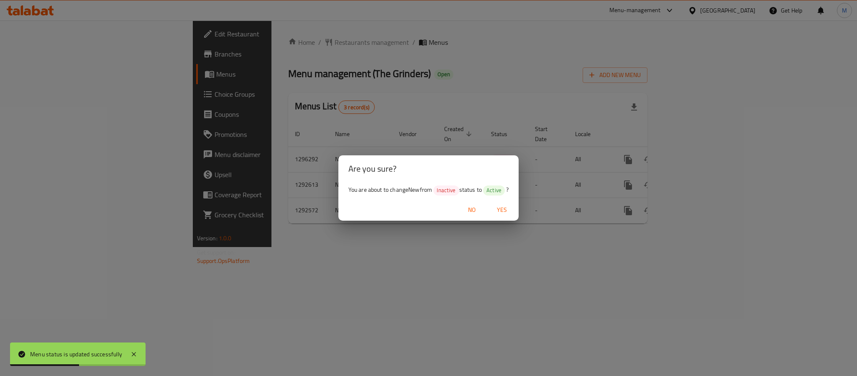
click at [506, 211] on span "Yes" at bounding box center [502, 210] width 20 height 10
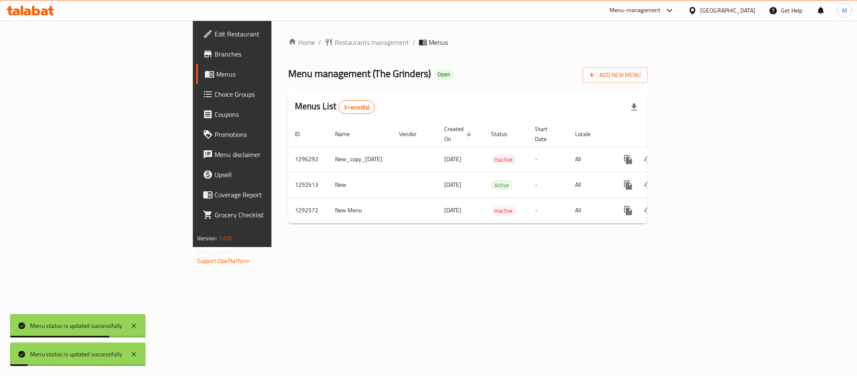
click at [383, 247] on div "Home / Restaurants management / Menus Menu management ( The Grinders ) Open Add…" at bounding box center [468, 134] width 393 height 226
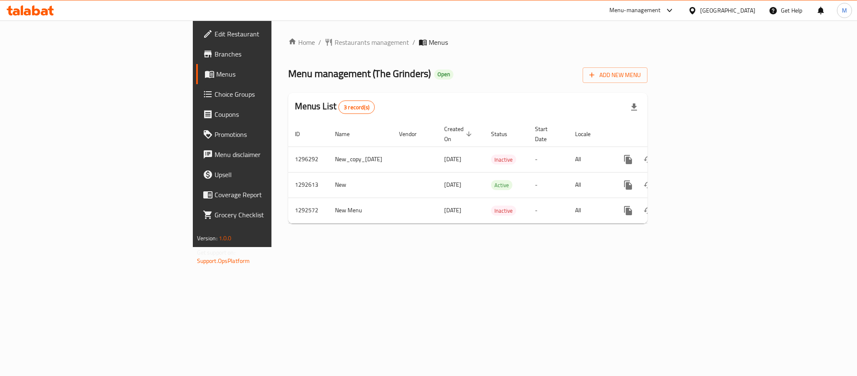
click at [272, 247] on div "Home / Restaurants management / Menus Menu management ( The Grinders ) Open Add…" at bounding box center [468, 134] width 393 height 226
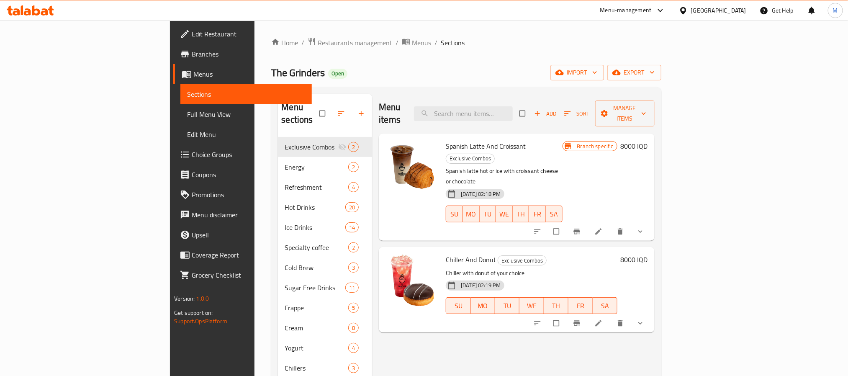
click at [192, 54] on span "Branches" at bounding box center [248, 54] width 113 height 10
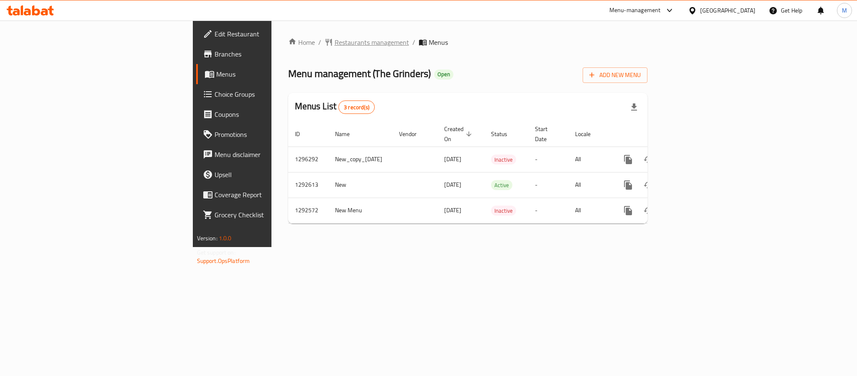
click at [335, 41] on span "Restaurants management" at bounding box center [372, 42] width 74 height 10
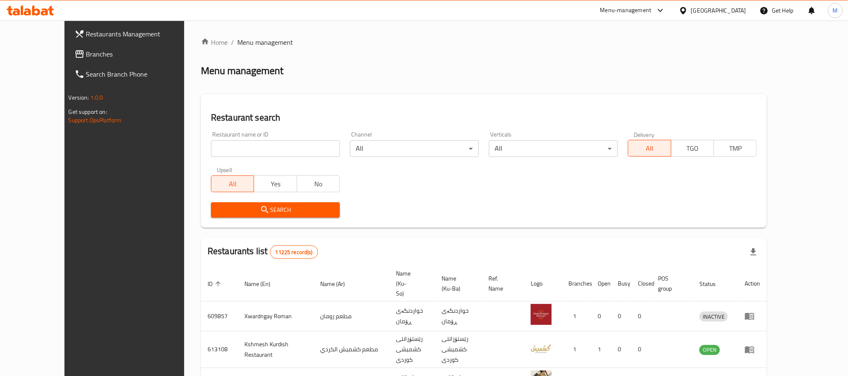
click at [262, 154] on input "search" at bounding box center [275, 148] width 129 height 17
click at [309, 113] on h2 "Restaurant search" at bounding box center [484, 117] width 546 height 13
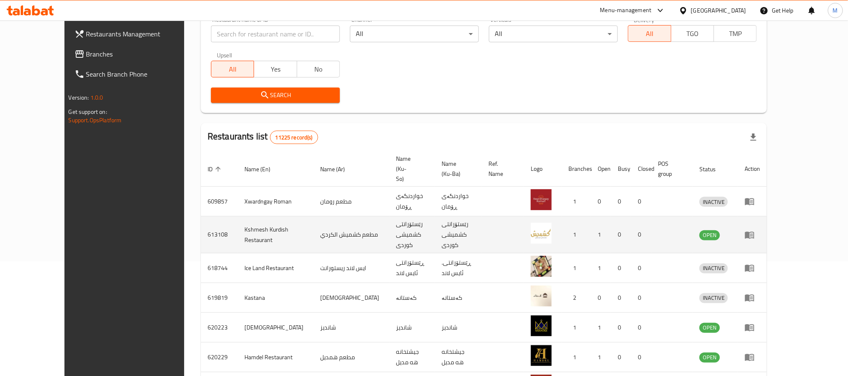
scroll to position [234, 0]
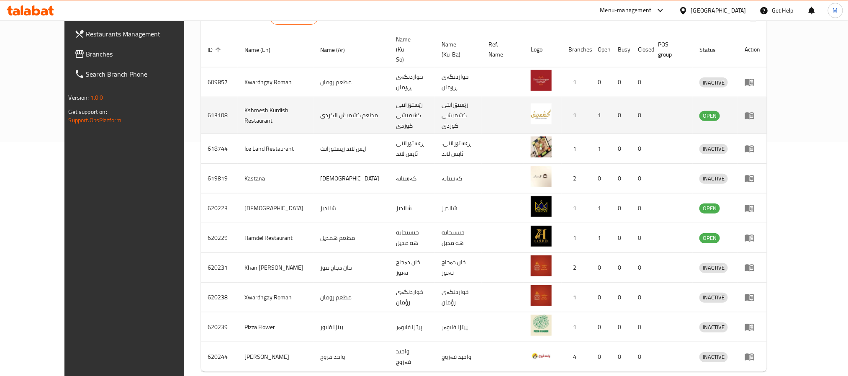
click at [201, 100] on td "613108" at bounding box center [219, 115] width 37 height 37
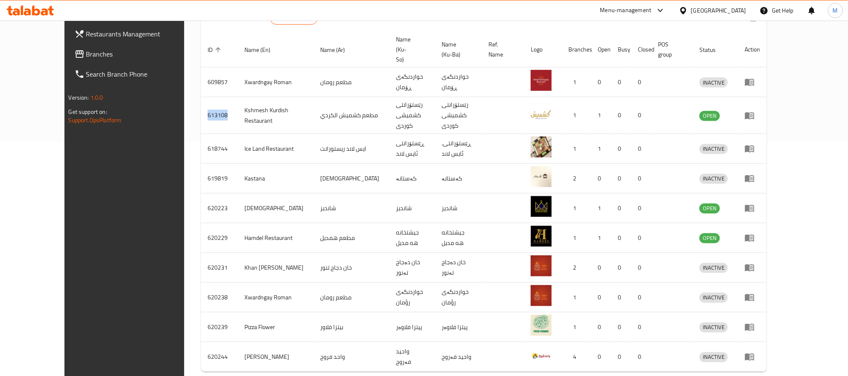
copy td "613108"
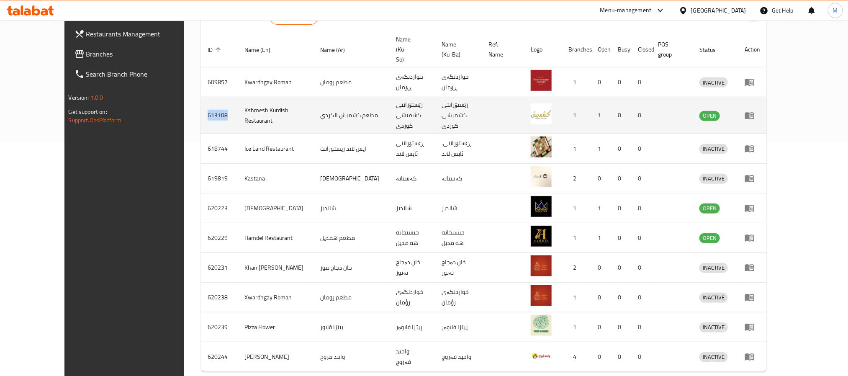
click at [754, 110] on icon "enhanced table" at bounding box center [749, 115] width 10 height 10
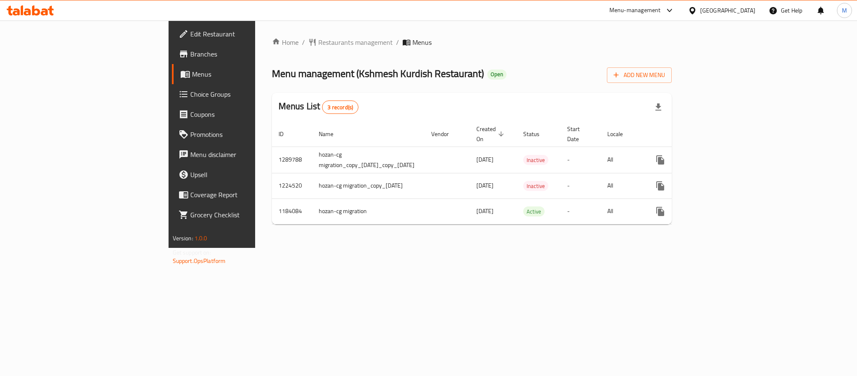
click at [190, 54] on span "Branches" at bounding box center [247, 54] width 115 height 10
click at [318, 43] on span "Restaurants management" at bounding box center [355, 42] width 74 height 10
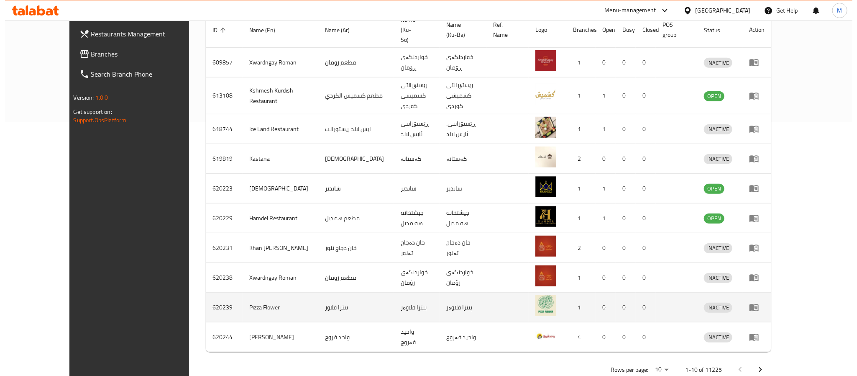
scroll to position [262, 0]
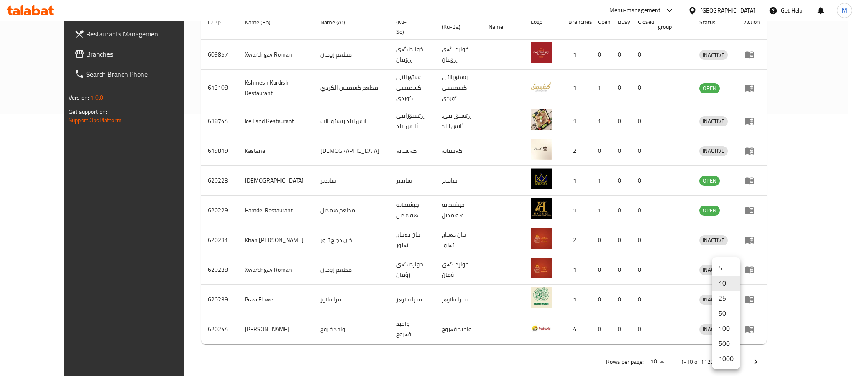
click at [728, 345] on li "500" at bounding box center [726, 343] width 28 height 15
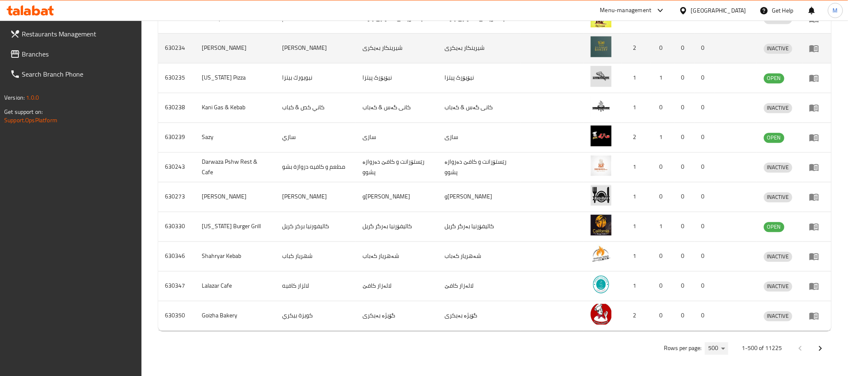
scroll to position [14340, 0]
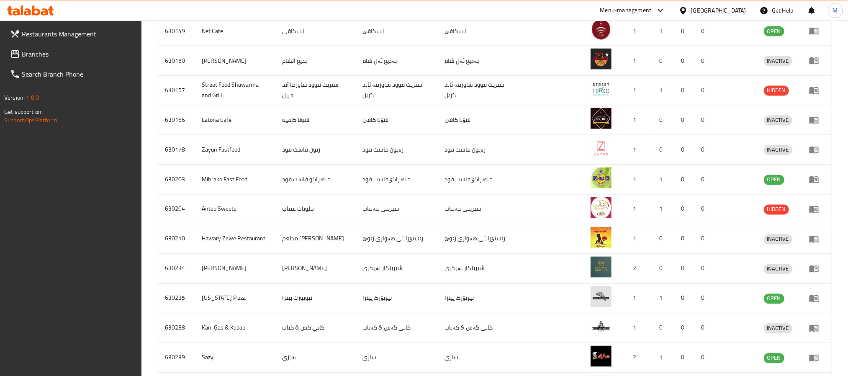
click at [172, 16] on td "630137" at bounding box center [176, 2] width 37 height 30
copy td "630137"
click at [814, 6] on icon "enhanced table" at bounding box center [814, 1] width 10 height 10
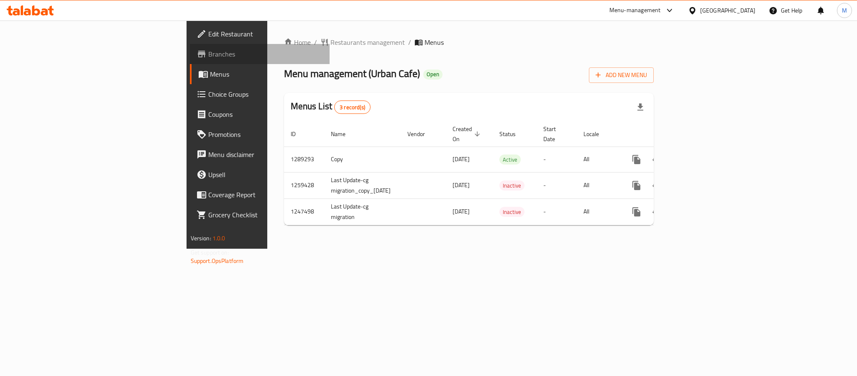
click at [208, 54] on span "Branches" at bounding box center [265, 54] width 115 height 10
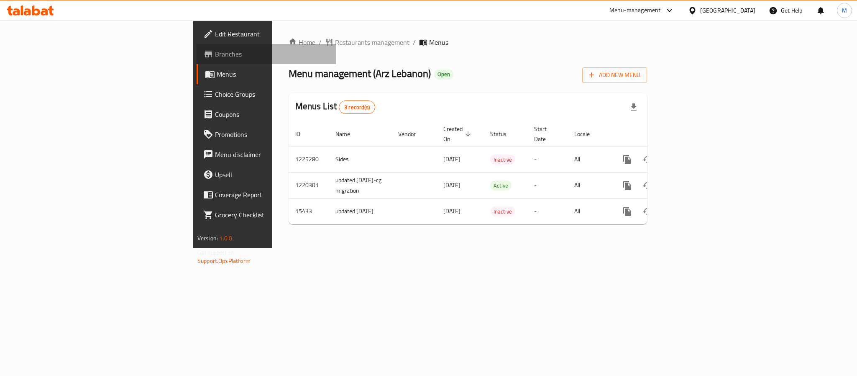
click at [215, 54] on span "Branches" at bounding box center [272, 54] width 115 height 10
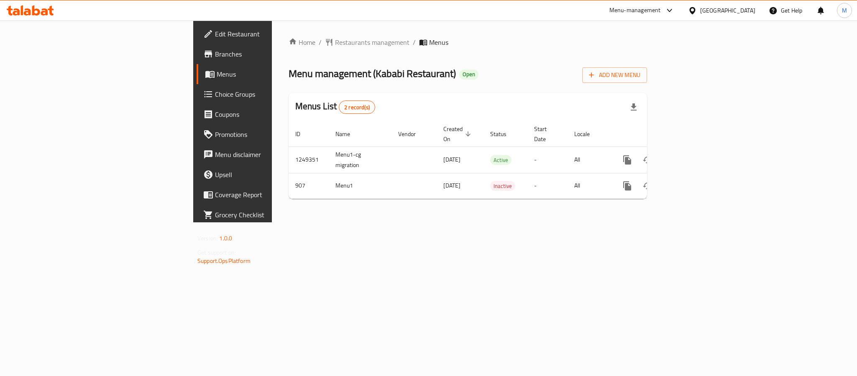
click at [215, 51] on span "Branches" at bounding box center [272, 54] width 115 height 10
